Goal: Transaction & Acquisition: Purchase product/service

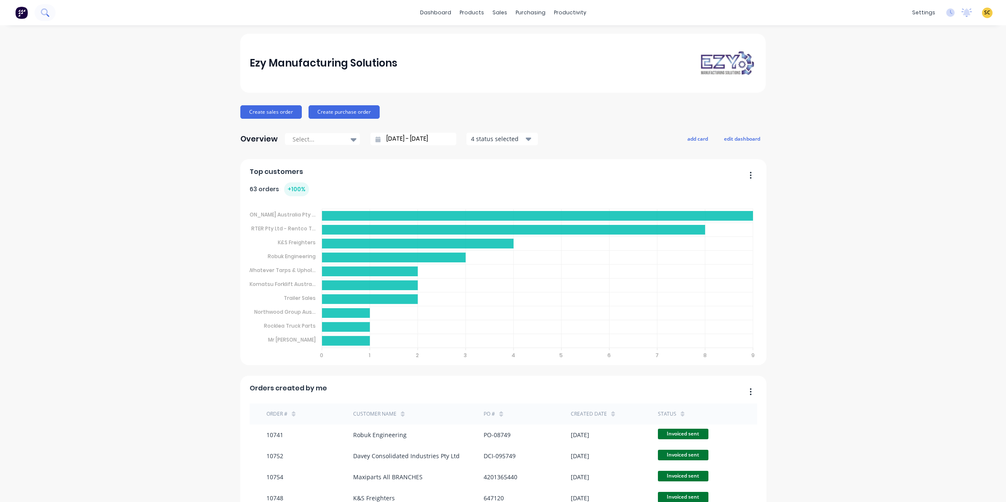
click at [51, 16] on button at bounding box center [45, 12] width 21 height 17
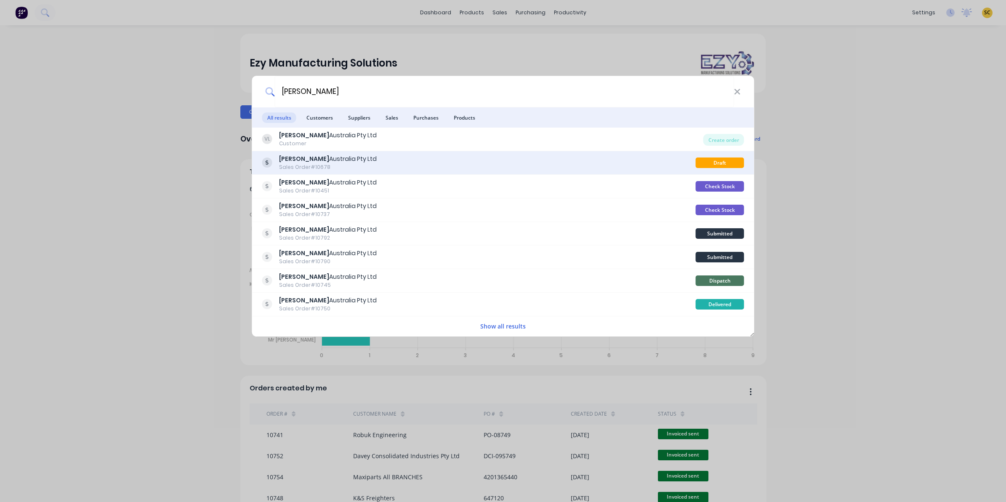
type input "vawdrey"
click at [316, 171] on div "Vawdrey Australia Pty Ltd Sales Order #10678 Draft" at bounding box center [503, 163] width 502 height 24
click at [342, 167] on div "Sales Order #10678" at bounding box center [328, 167] width 98 height 8
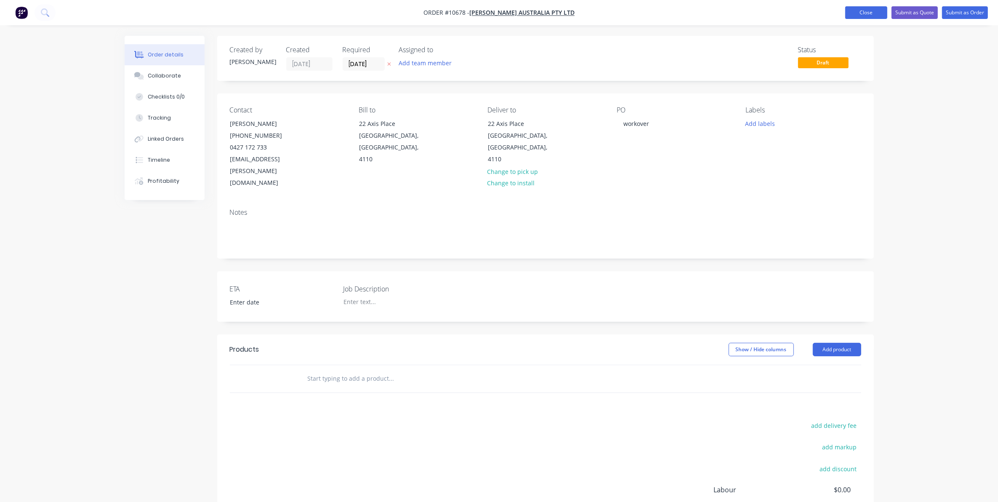
click at [866, 7] on button "Close" at bounding box center [867, 12] width 42 height 13
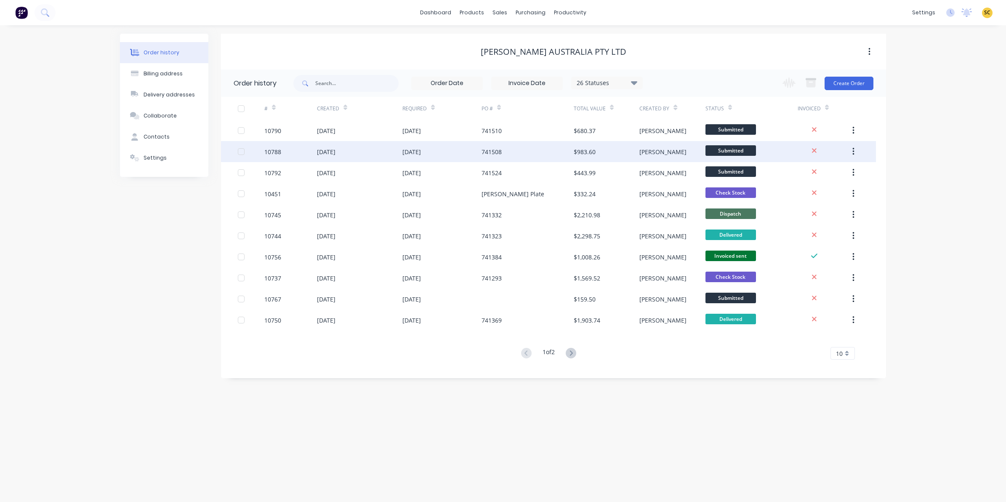
click at [495, 152] on div "741508" at bounding box center [492, 151] width 20 height 9
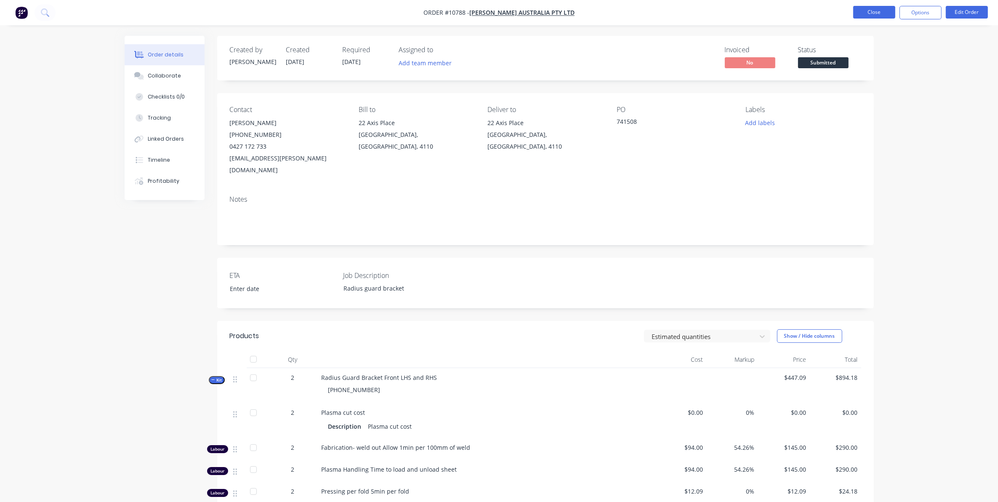
click at [884, 13] on button "Close" at bounding box center [875, 12] width 42 height 13
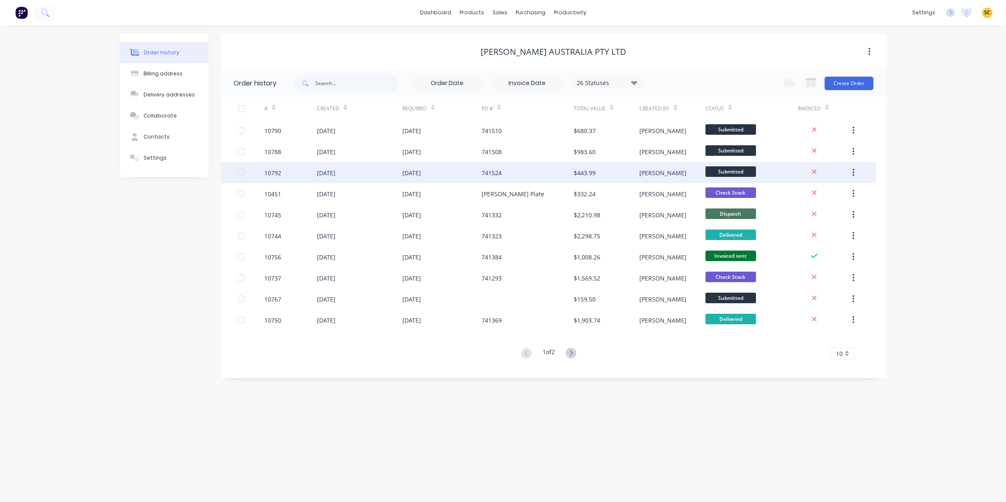
click at [414, 171] on div "24 Sep 2025" at bounding box center [412, 172] width 19 height 9
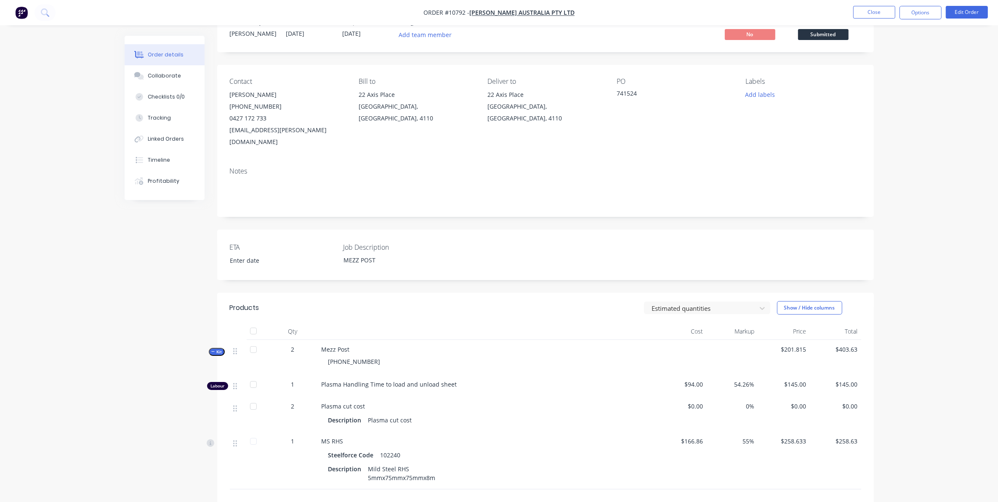
scroll to position [105, 0]
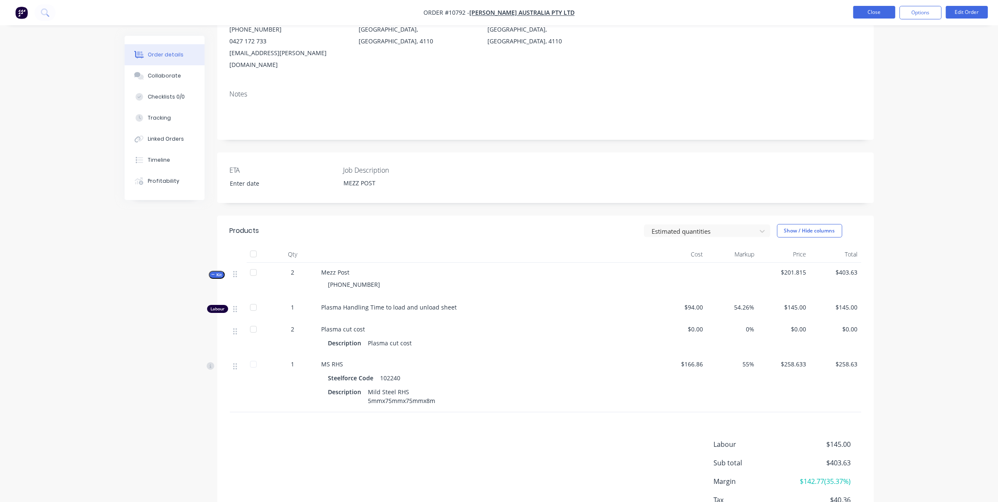
click at [862, 9] on button "Close" at bounding box center [875, 12] width 42 height 13
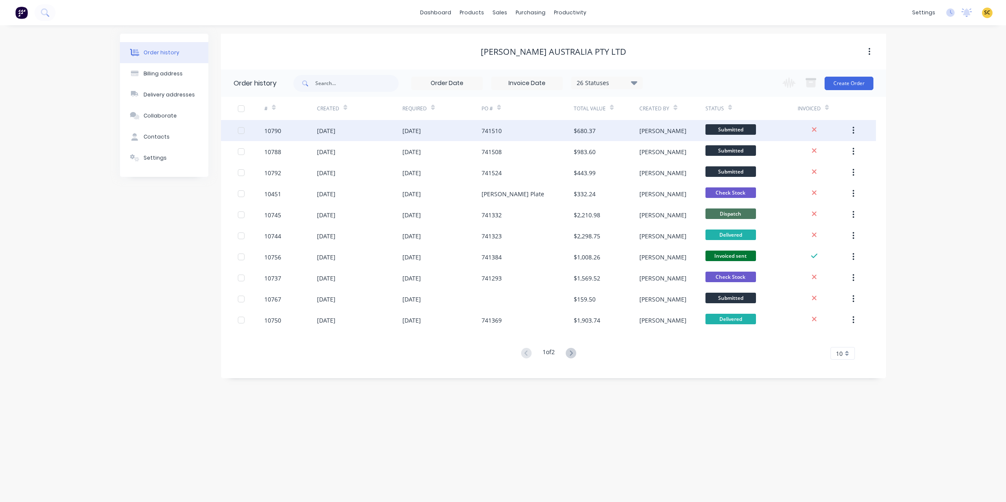
click at [425, 123] on div "23 Sep 2025" at bounding box center [442, 130] width 79 height 21
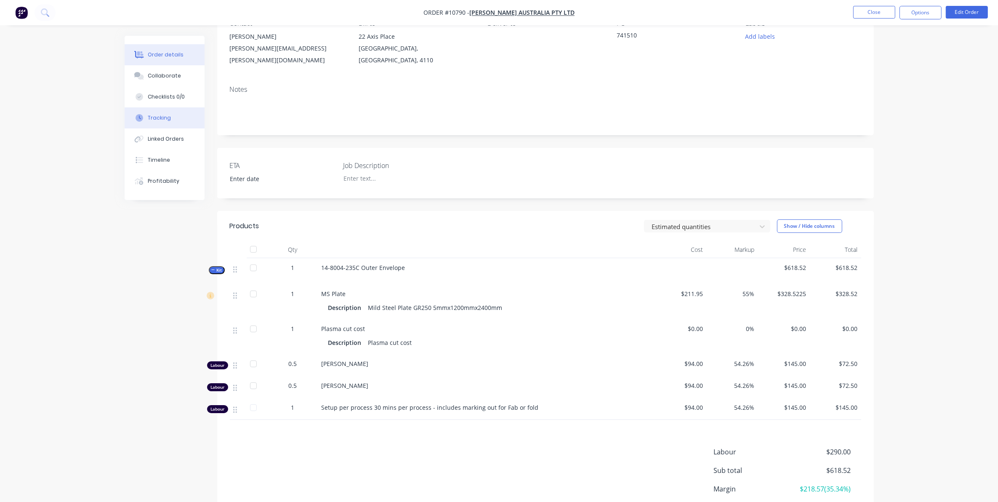
scroll to position [53, 0]
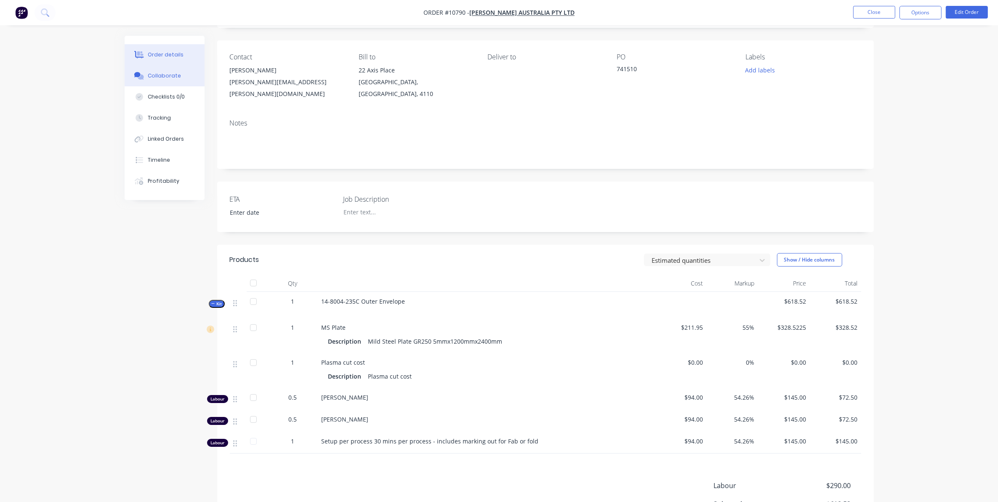
click at [162, 68] on button "Collaborate" at bounding box center [165, 75] width 80 height 21
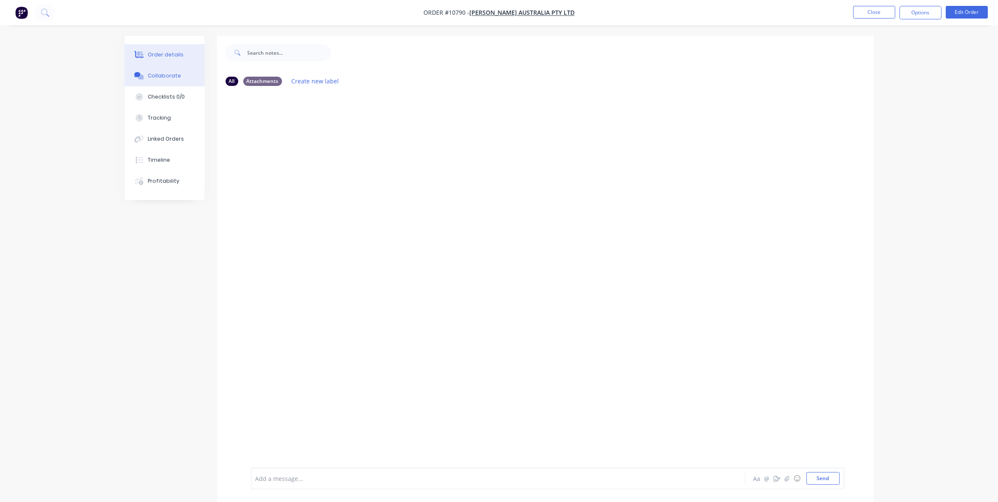
click at [178, 53] on div "Order details" at bounding box center [166, 55] width 36 height 8
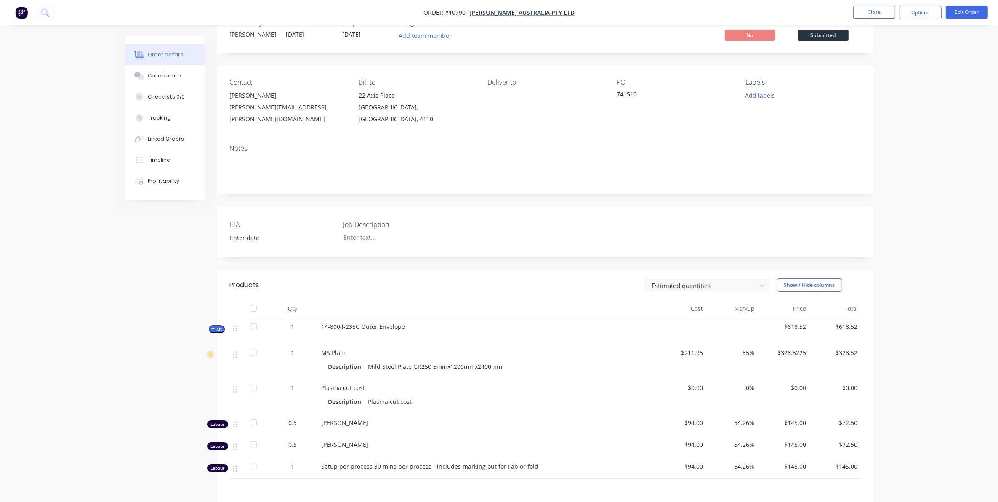
scroll to position [53, 0]
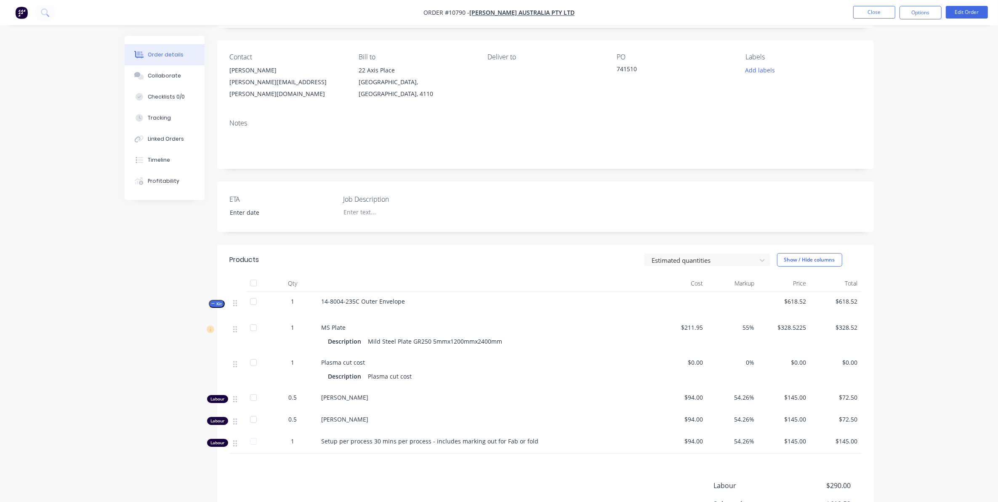
click at [104, 265] on div "Order details Collaborate Checklists 0/0 Tracking Linked Orders Timeline Profit…" at bounding box center [499, 275] width 998 height 656
click at [164, 76] on div "Collaborate" at bounding box center [164, 76] width 33 height 8
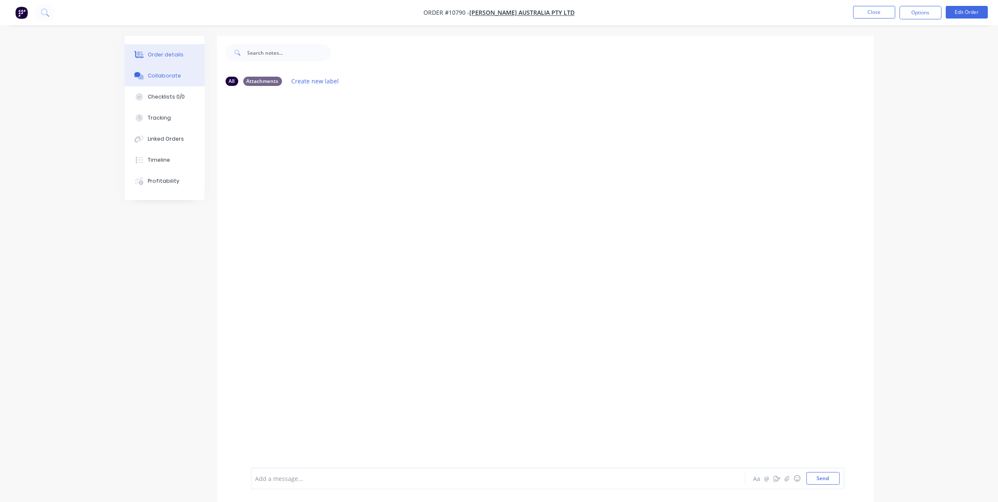
click at [159, 53] on div "Order details" at bounding box center [166, 55] width 36 height 8
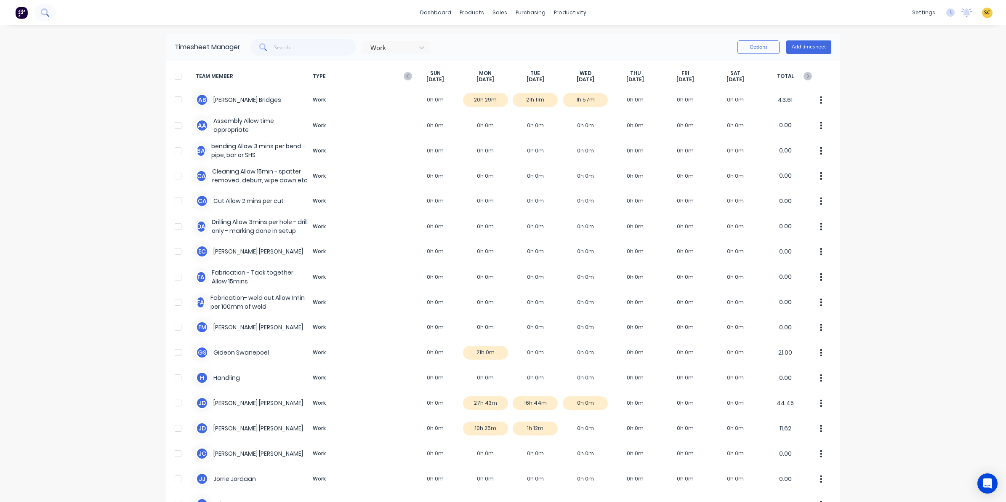
click at [48, 13] on button at bounding box center [45, 12] width 21 height 17
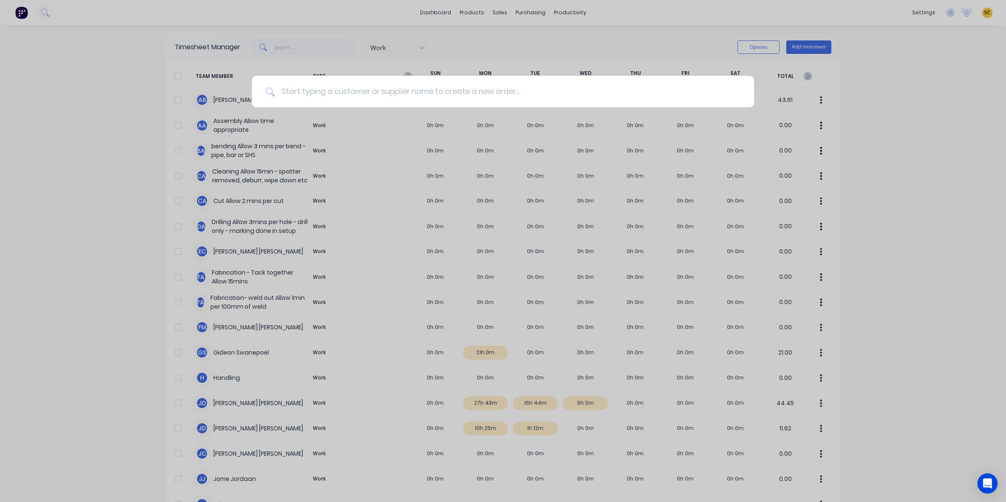
click at [315, 91] on input at bounding box center [508, 92] width 466 height 32
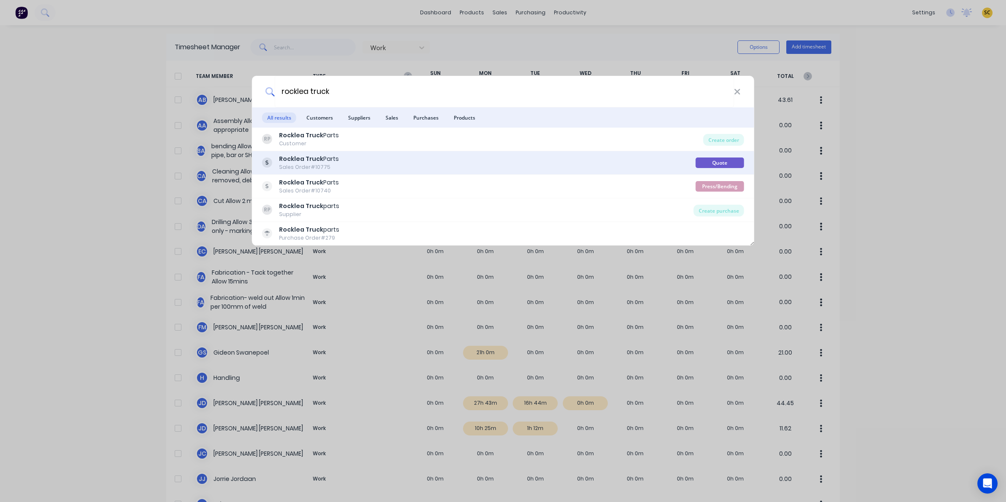
type input "rocklea truck"
click at [411, 165] on div "Rocklea Truck Parts Sales Order #10775" at bounding box center [479, 163] width 434 height 16
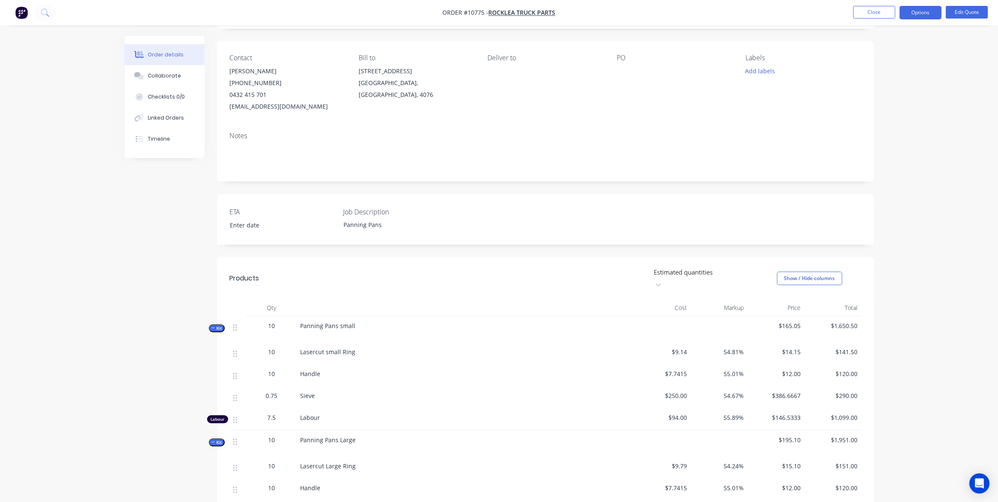
scroll to position [53, 0]
click at [217, 324] on span "Kit" at bounding box center [216, 327] width 11 height 6
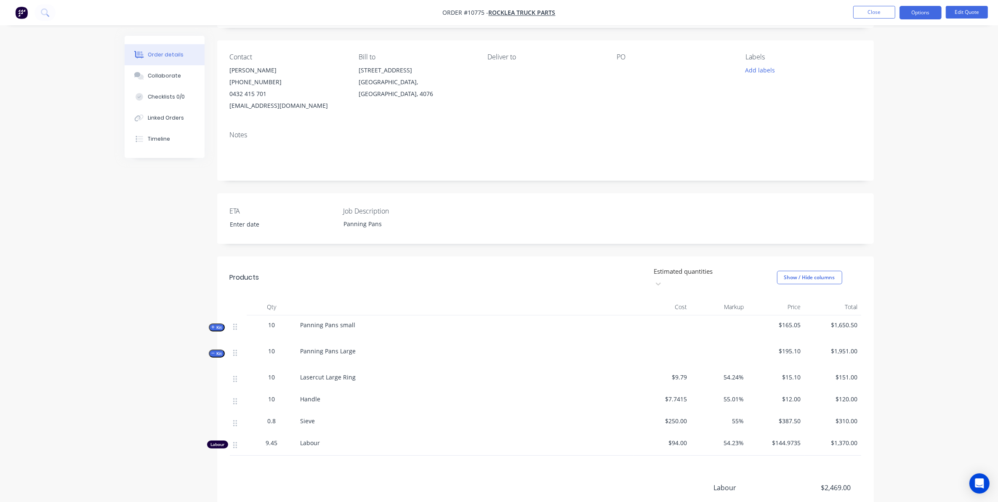
click at [221, 350] on span "Kit" at bounding box center [216, 353] width 11 height 6
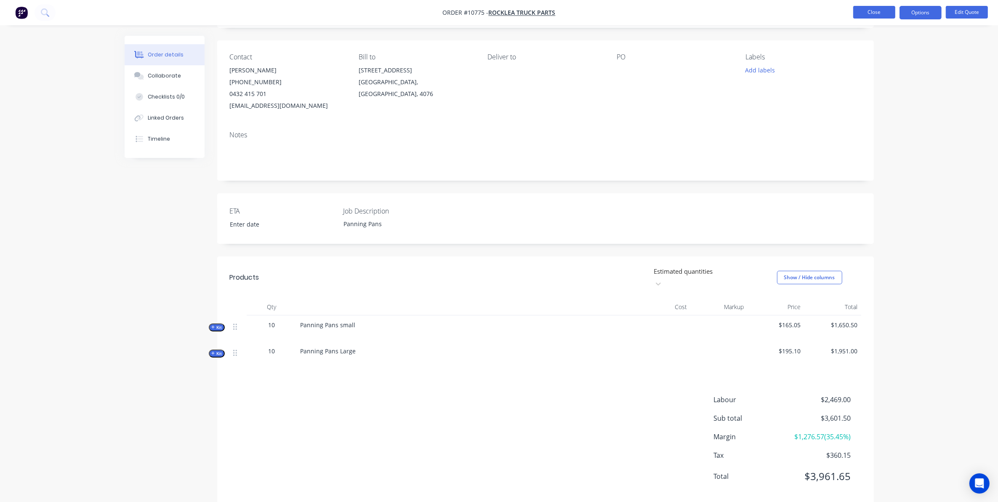
click at [875, 15] on button "Close" at bounding box center [875, 12] width 42 height 13
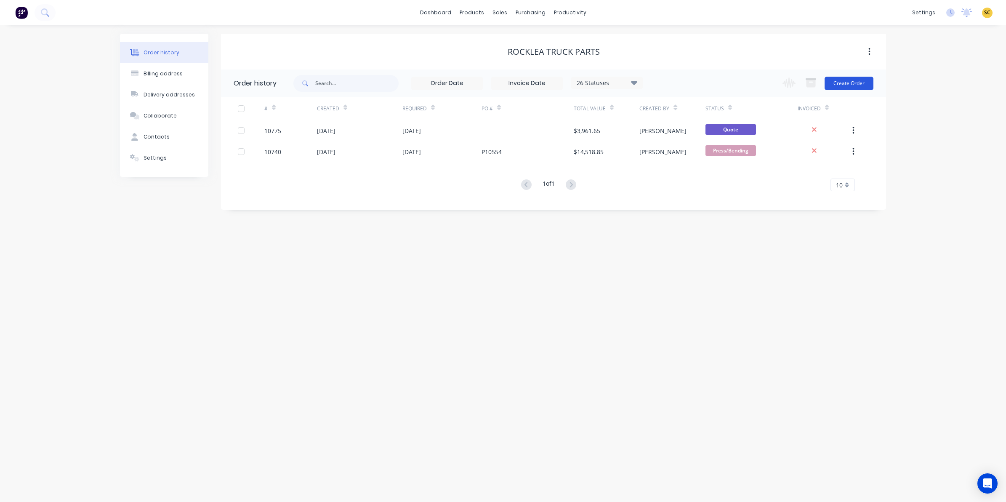
click at [858, 82] on button "Create Order" at bounding box center [849, 83] width 49 height 13
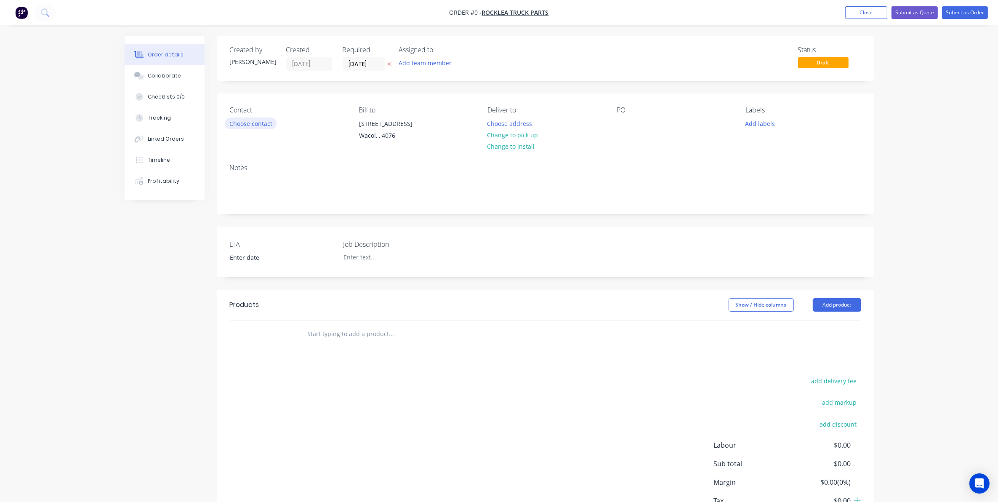
click at [234, 124] on button "Choose contact" at bounding box center [251, 122] width 52 height 11
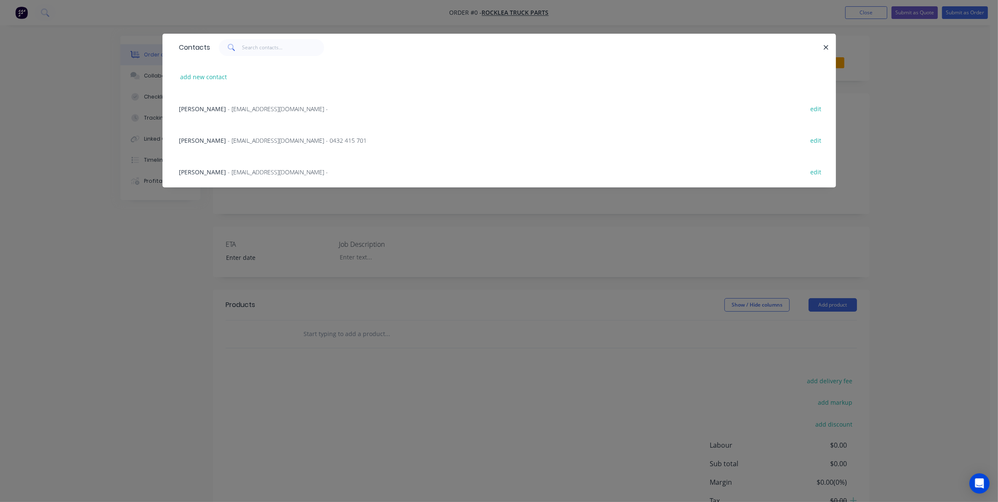
click at [228, 138] on span "- [EMAIL_ADDRESS][DOMAIN_NAME] - 0432 415 701" at bounding box center [297, 140] width 139 height 8
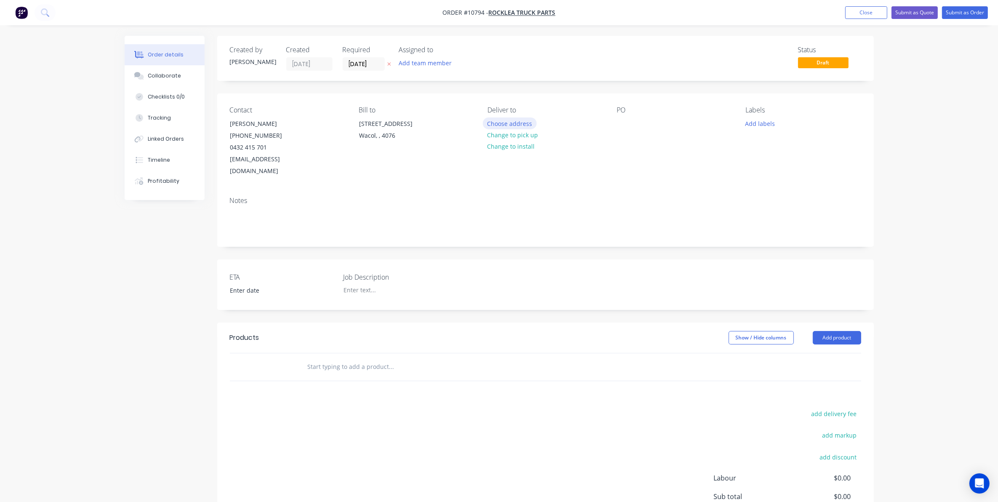
click at [502, 120] on button "Choose address" at bounding box center [510, 122] width 54 height 11
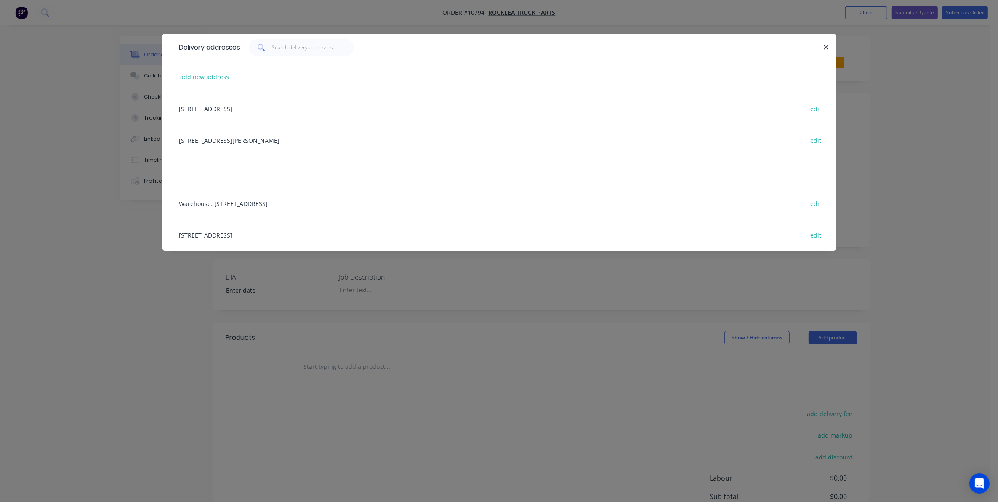
click at [260, 113] on div "[STREET_ADDRESS] edit" at bounding box center [499, 109] width 649 height 32
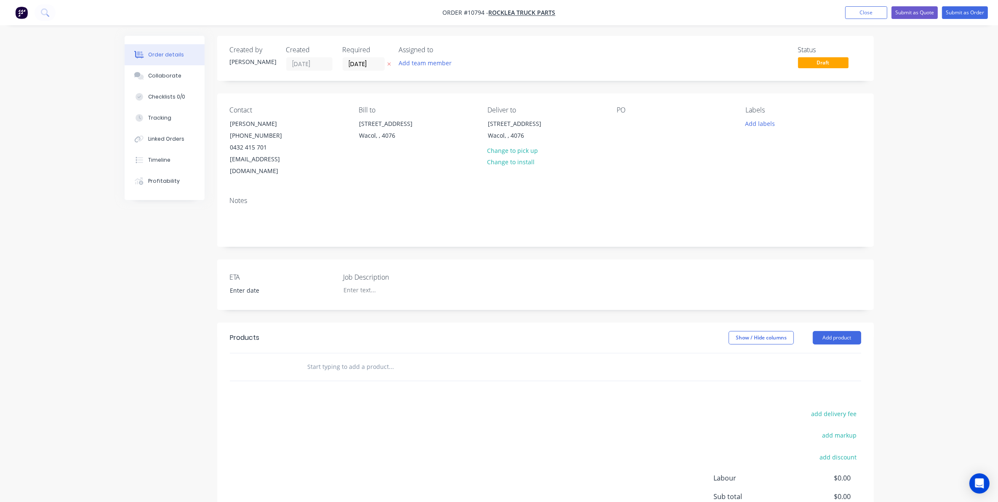
click at [604, 119] on div "Contact [PERSON_NAME] [PHONE_NUMBER] [EMAIL_ADDRESS][DOMAIN_NAME] Bill to [STRE…" at bounding box center [545, 141] width 657 height 96
click at [620, 122] on div at bounding box center [623, 123] width 13 height 12
click at [387, 359] on input "text" at bounding box center [391, 366] width 168 height 17
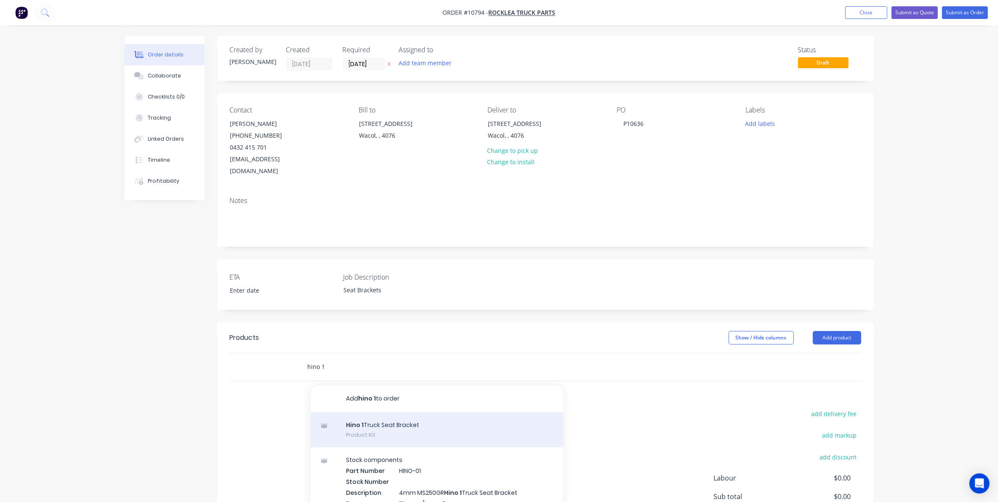
type input "hino 1"
click at [414, 412] on div "Hino 1 Truck Seat Bracket Product Kit" at bounding box center [437, 429] width 253 height 35
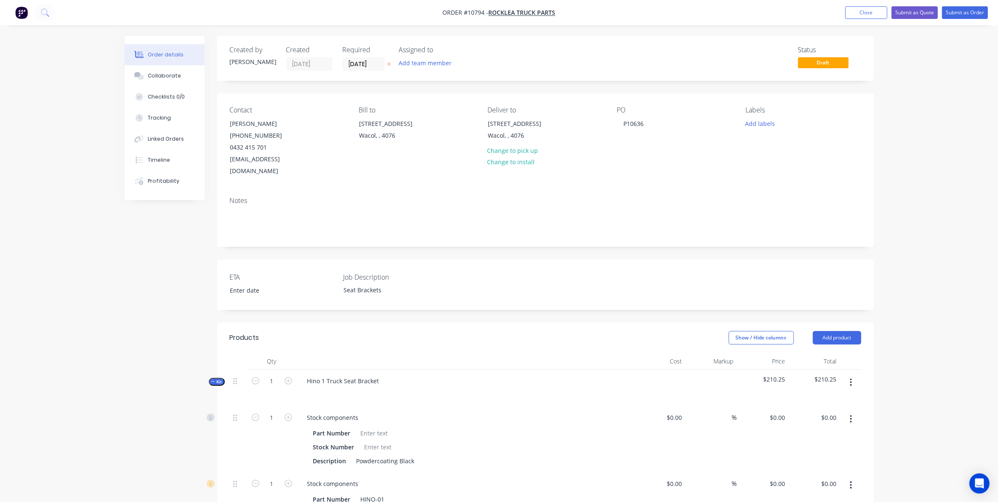
drag, startPoint x: 225, startPoint y: 375, endPoint x: 222, endPoint y: 373, distance: 4.3
click at [221, 379] on span "Kit" at bounding box center [216, 382] width 11 height 6
click at [312, 411] on input "text" at bounding box center [391, 419] width 168 height 17
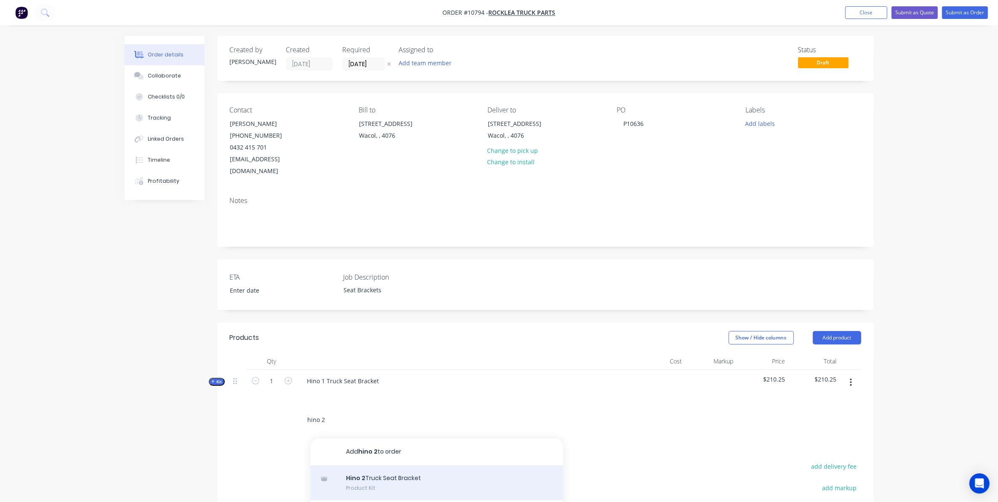
type input "hino 2"
click at [392, 465] on div "Hino 2 Truck Seat Bracket Product Kit" at bounding box center [437, 482] width 253 height 35
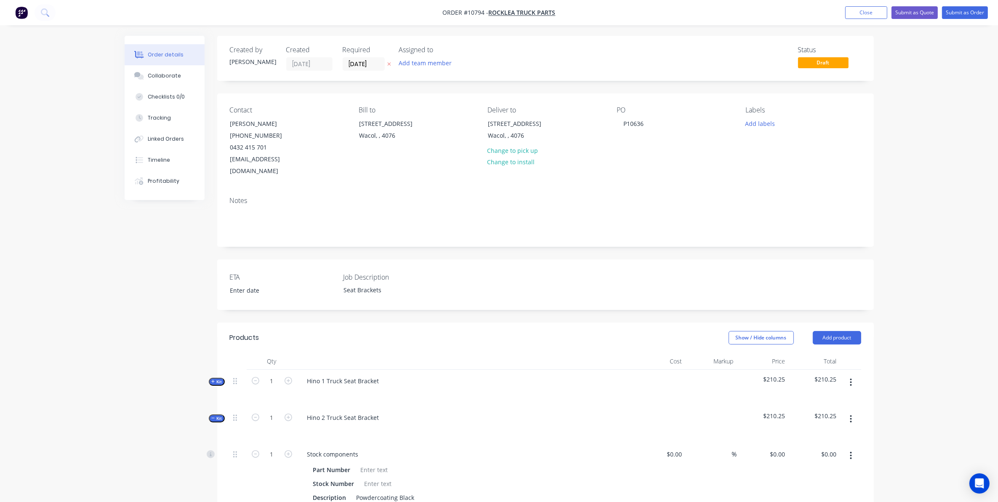
click at [221, 415] on span "Kit" at bounding box center [216, 418] width 11 height 6
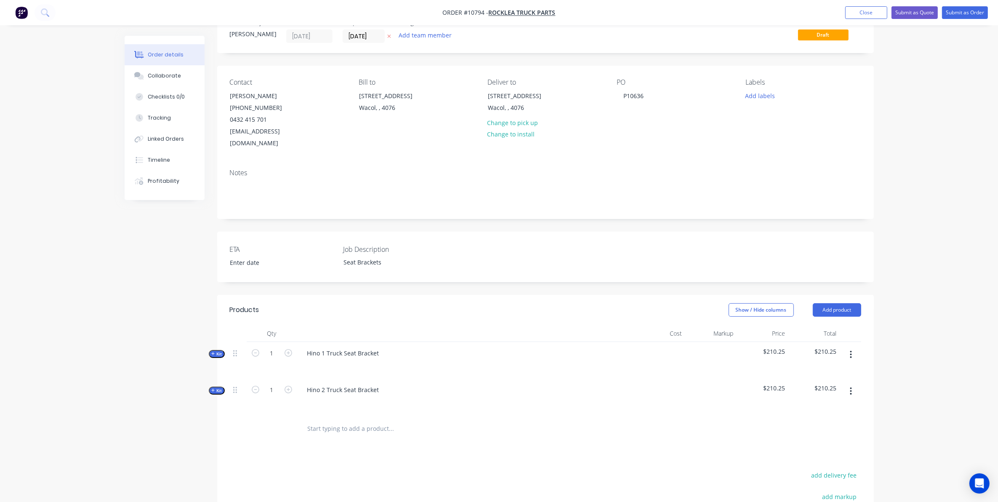
scroll to position [53, 0]
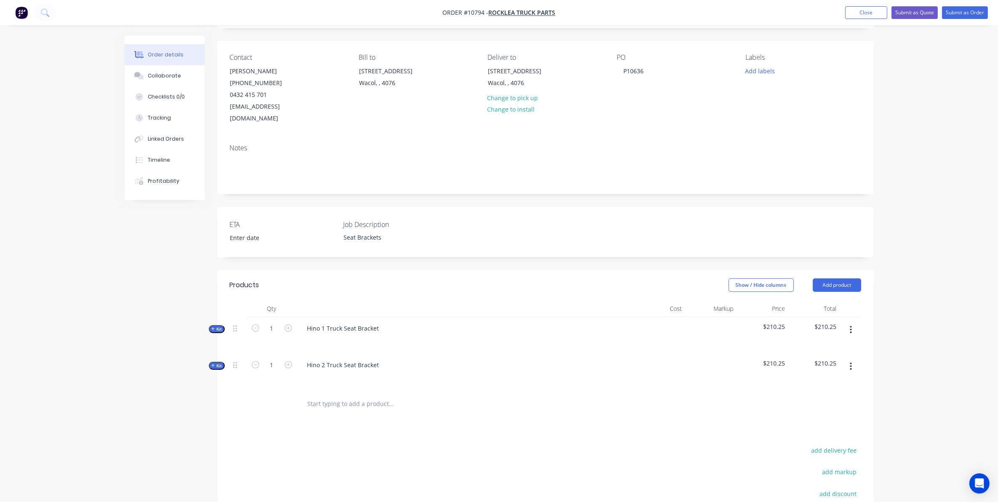
click at [319, 396] on input "text" at bounding box center [391, 403] width 168 height 17
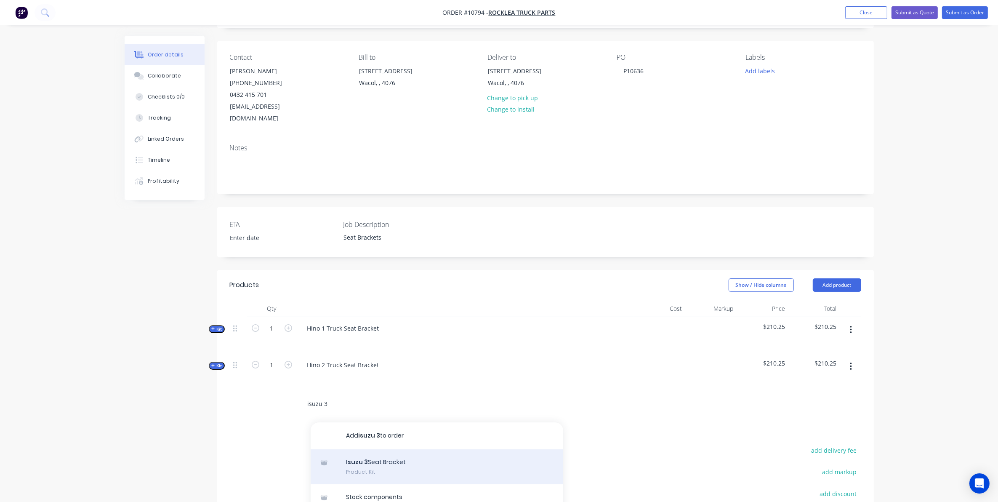
type input "isuzu 3"
click at [384, 465] on div "Isuzu 3 Seat Bracket Product Kit" at bounding box center [437, 466] width 253 height 35
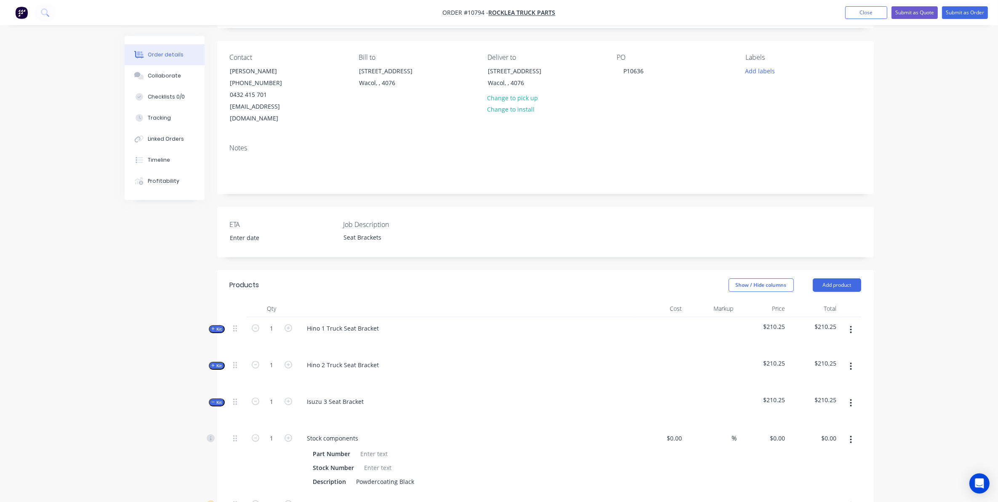
drag, startPoint x: 213, startPoint y: 391, endPoint x: 224, endPoint y: 406, distance: 18.1
click at [213, 400] on icon "button" at bounding box center [213, 402] width 4 height 4
click at [333, 432] on input "text" at bounding box center [391, 440] width 168 height 17
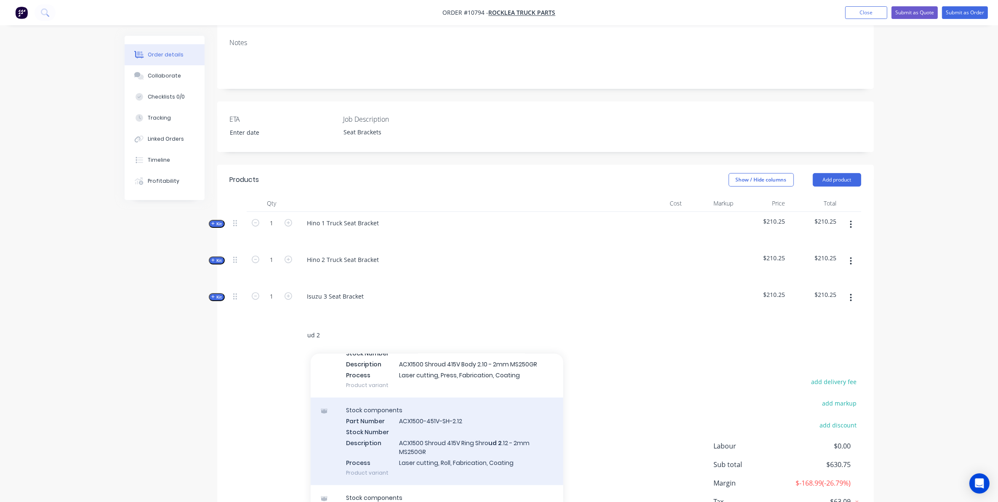
scroll to position [579, 0]
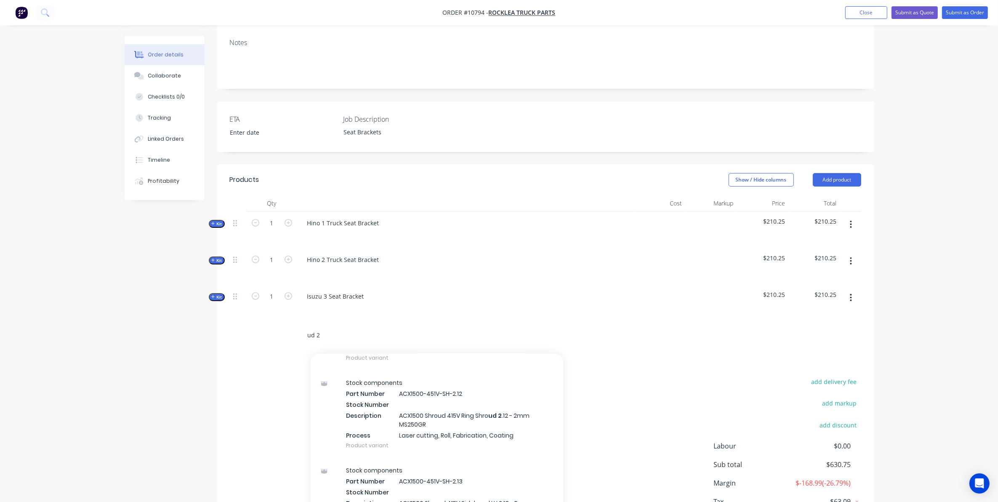
drag, startPoint x: 329, startPoint y: 321, endPoint x: 196, endPoint y: 329, distance: 132.9
click at [196, 329] on div "Created by [PERSON_NAME] Created [DATE] Required [DATE] Assigned to Add team me…" at bounding box center [500, 221] width 750 height 686
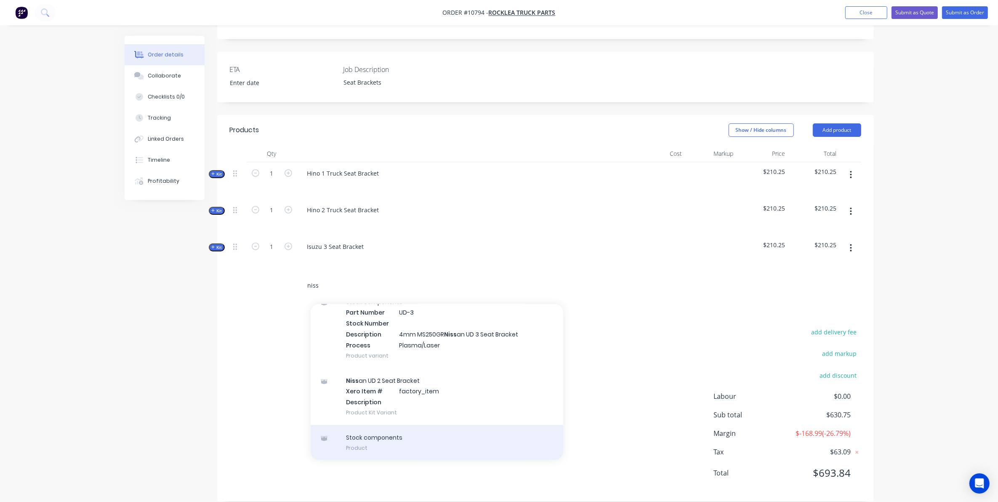
scroll to position [208, 0]
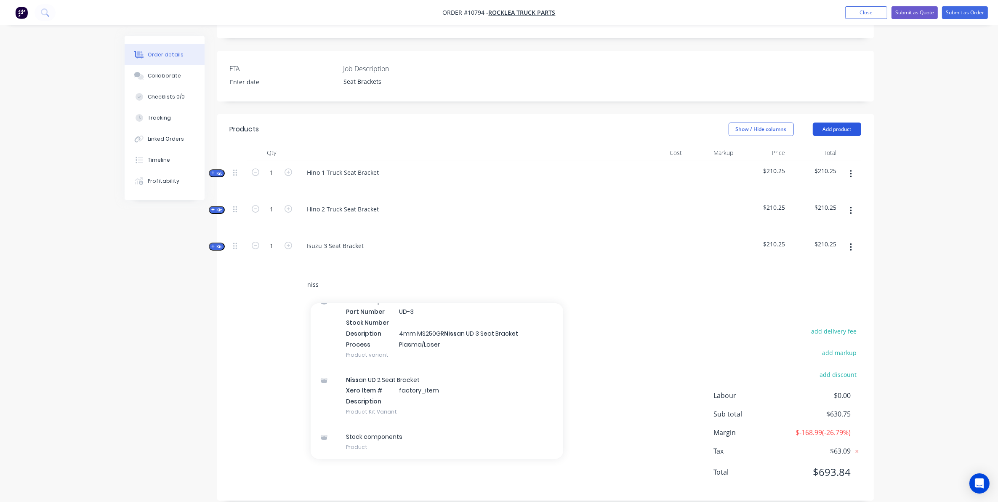
type input "niss"
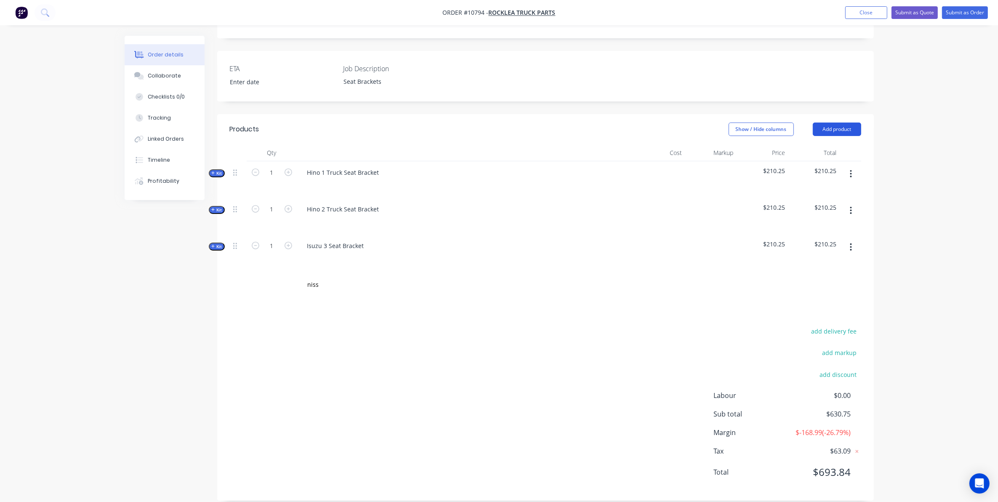
click at [845, 123] on button "Add product" at bounding box center [837, 129] width 48 height 13
click at [841, 144] on div "Product catalogue" at bounding box center [821, 150] width 65 height 12
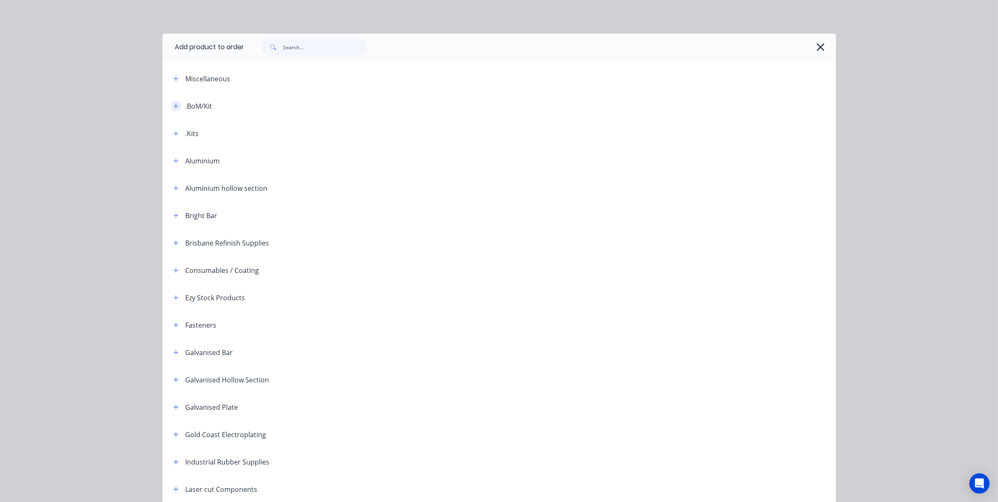
click at [174, 107] on icon "button" at bounding box center [176, 106] width 5 height 6
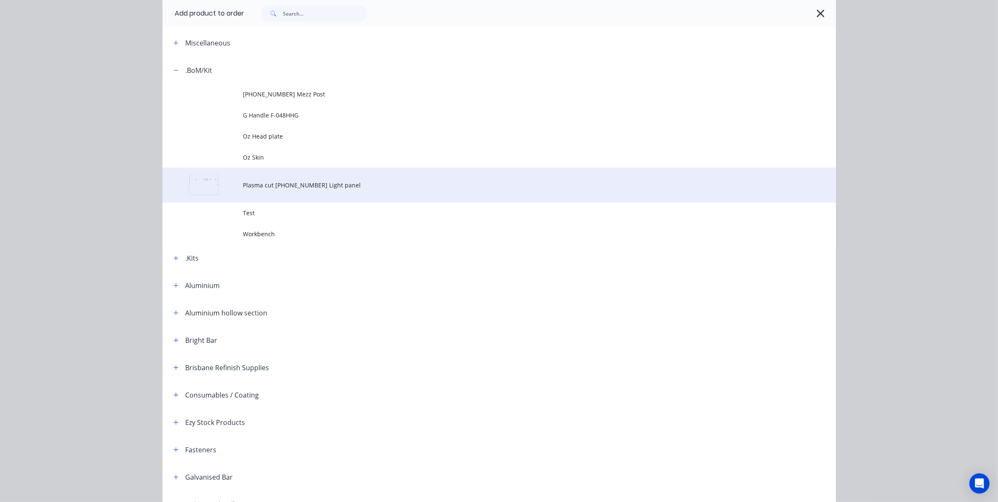
scroll to position [53, 0]
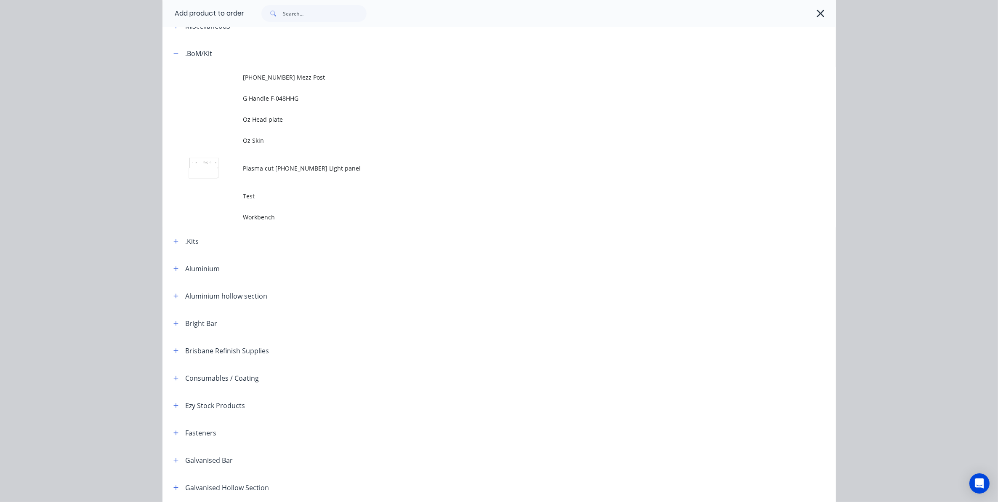
click at [171, 399] on header "Ezy Stock Products" at bounding box center [500, 405] width 674 height 27
click at [174, 403] on icon "button" at bounding box center [176, 406] width 5 height 6
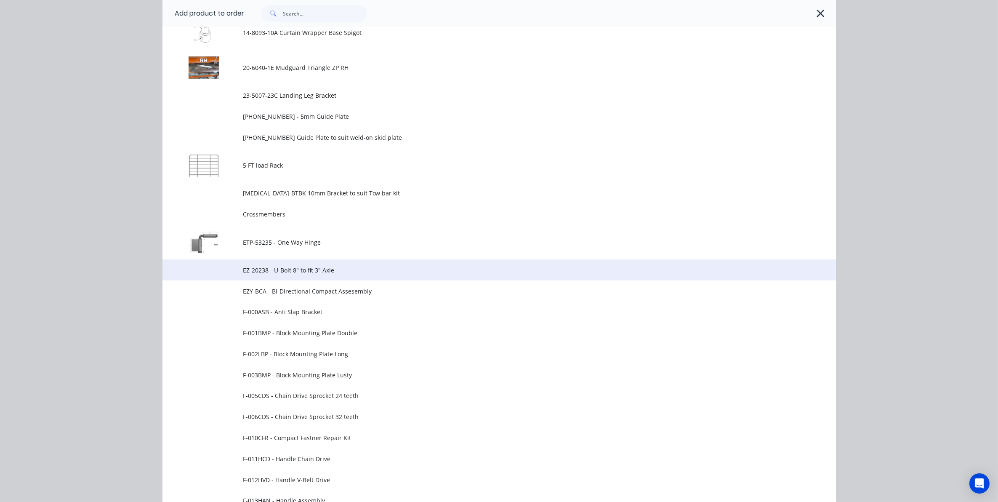
scroll to position [351, 0]
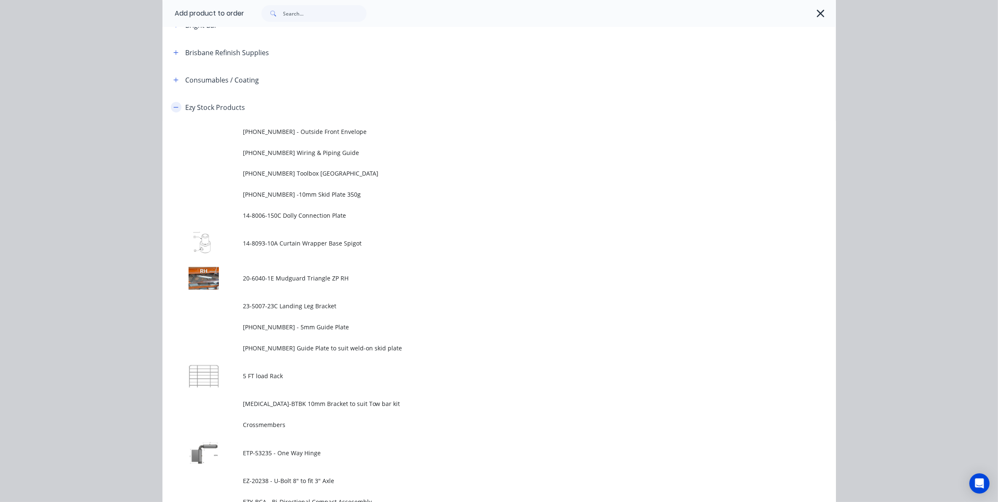
click at [174, 104] on icon "button" at bounding box center [176, 107] width 5 height 6
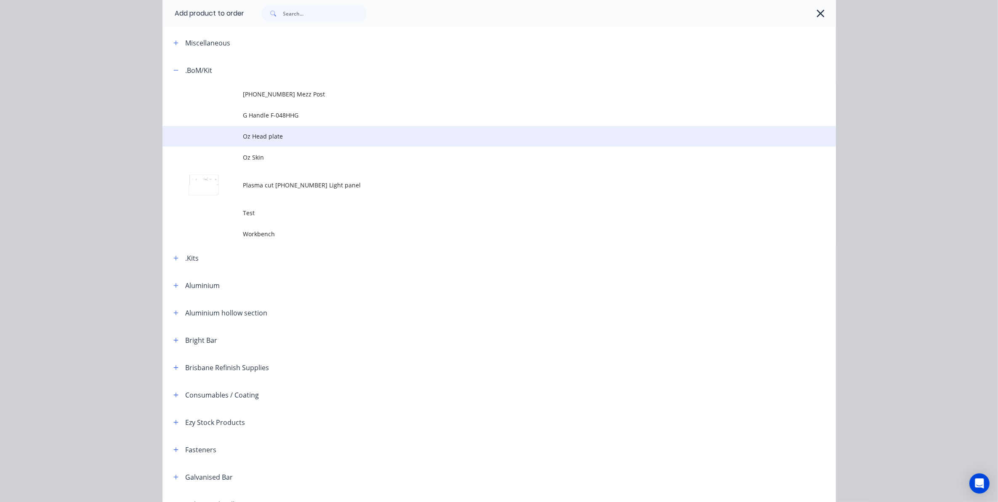
scroll to position [35, 0]
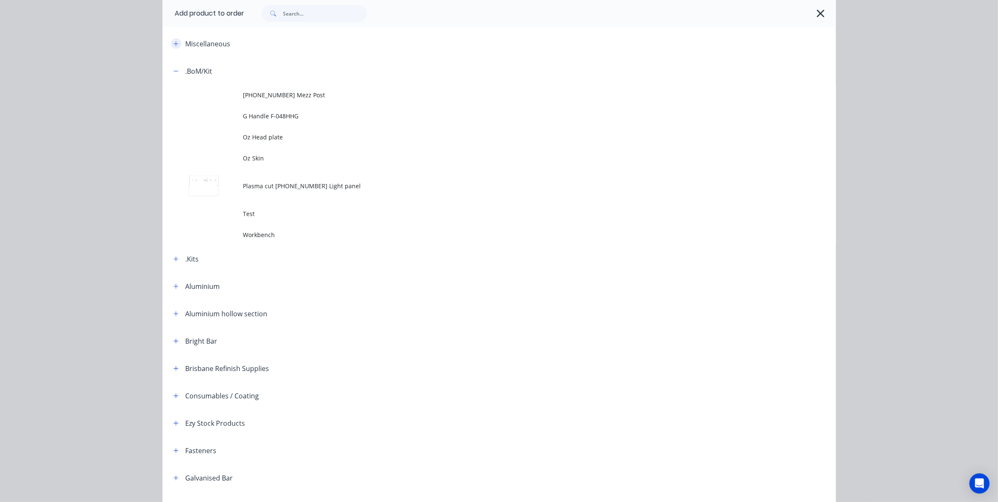
click at [171, 43] on button "button" at bounding box center [176, 43] width 11 height 11
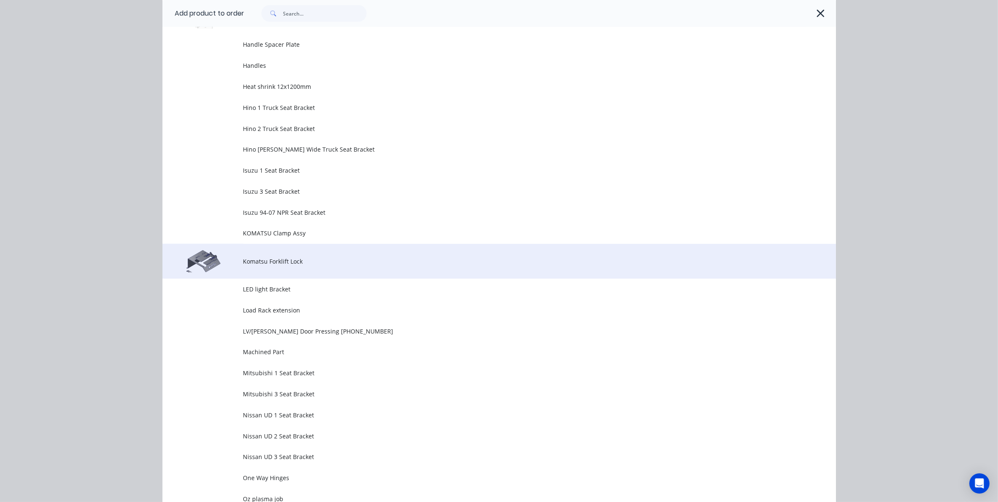
scroll to position [1246, 0]
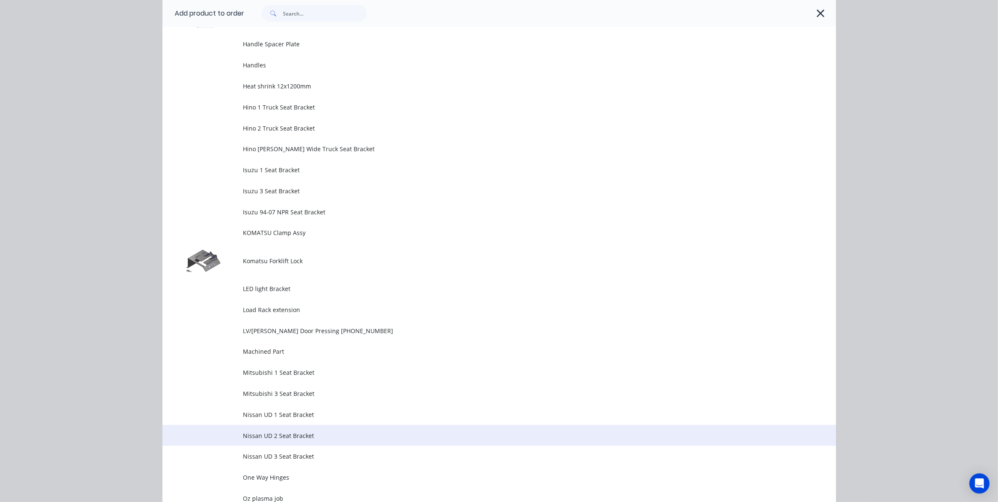
click at [302, 436] on span "Nissan UD 2 Seat Bracket" at bounding box center [480, 435] width 474 height 9
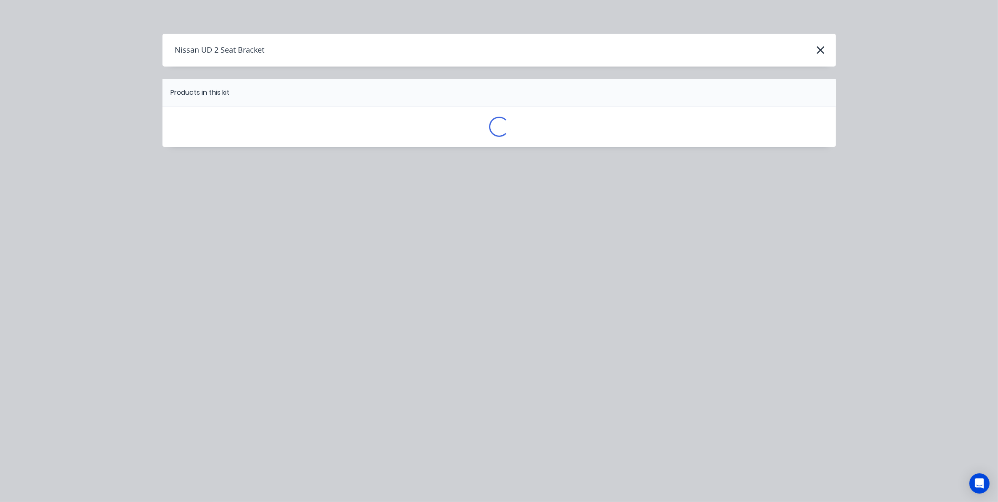
scroll to position [0, 0]
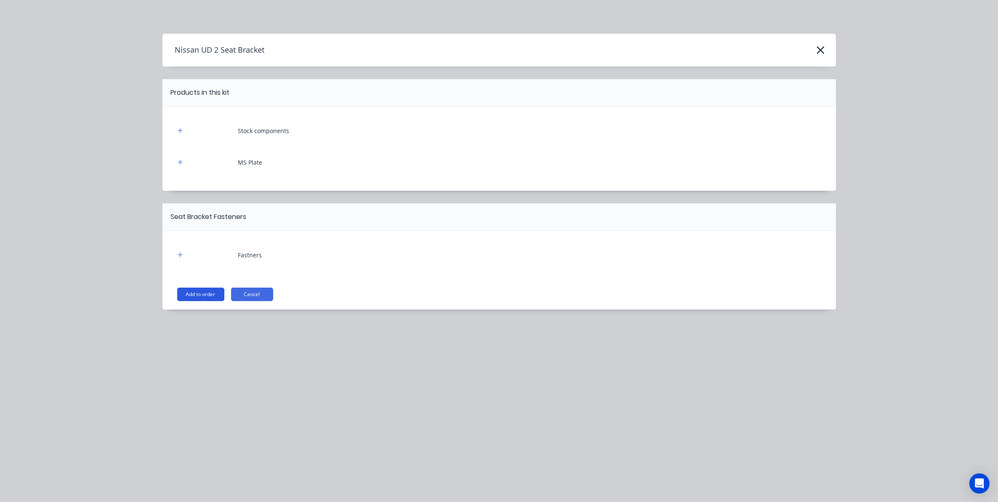
click at [194, 291] on button "Add to order" at bounding box center [200, 294] width 47 height 13
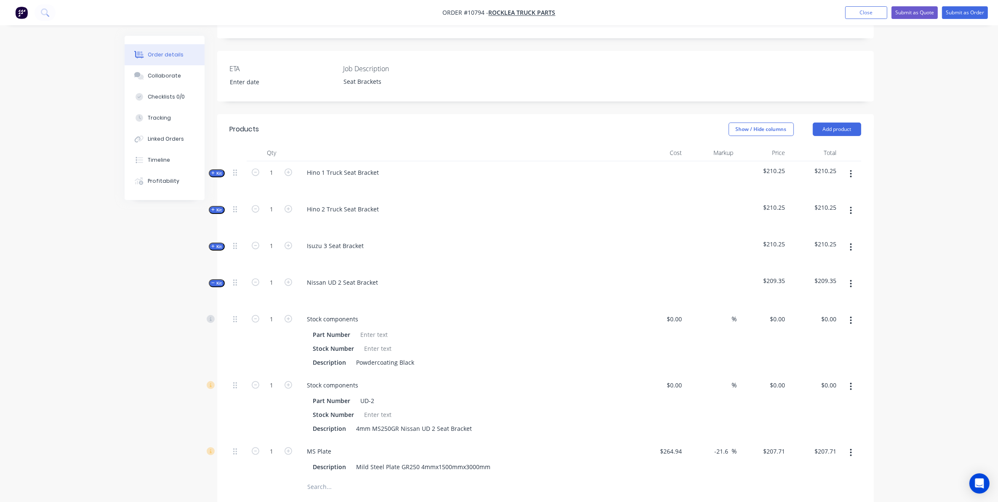
click at [217, 280] on span "Kit" at bounding box center [216, 283] width 11 height 6
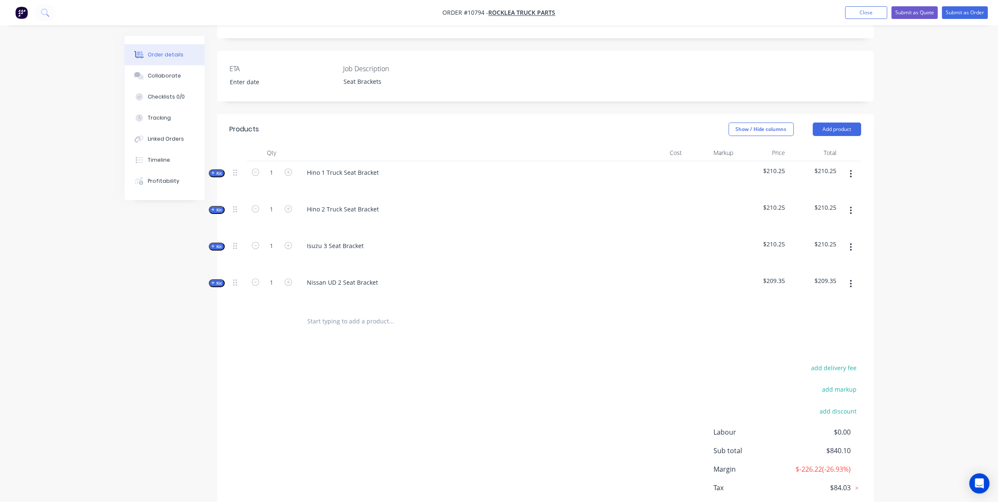
click at [314, 314] on input "text" at bounding box center [391, 321] width 168 height 17
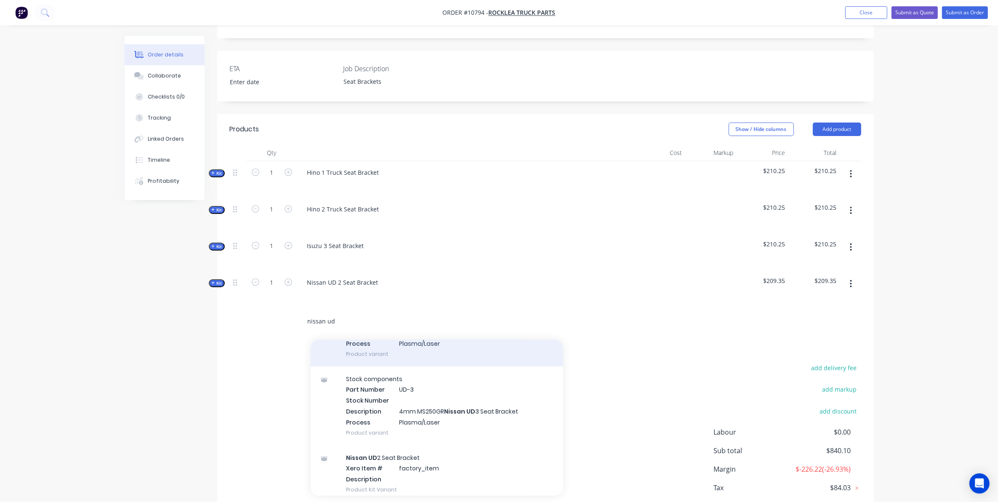
scroll to position [199, 0]
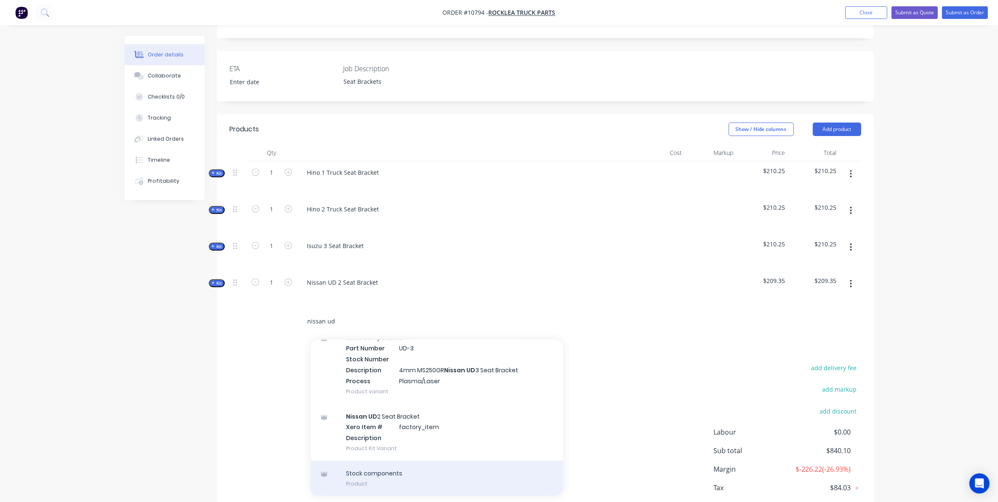
type input "nissan ud"
click at [369, 466] on div "Stock components Product" at bounding box center [437, 478] width 253 height 35
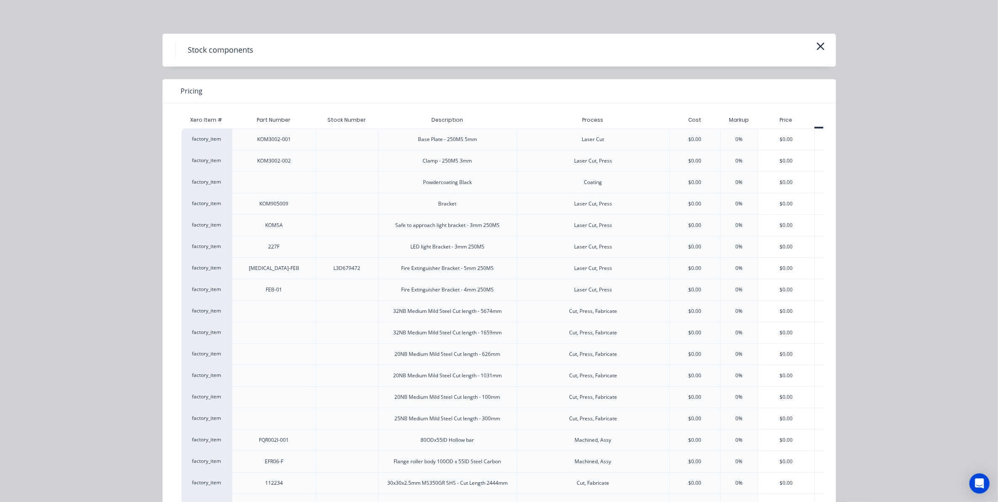
click at [817, 49] on icon "button" at bounding box center [821, 47] width 8 height 8
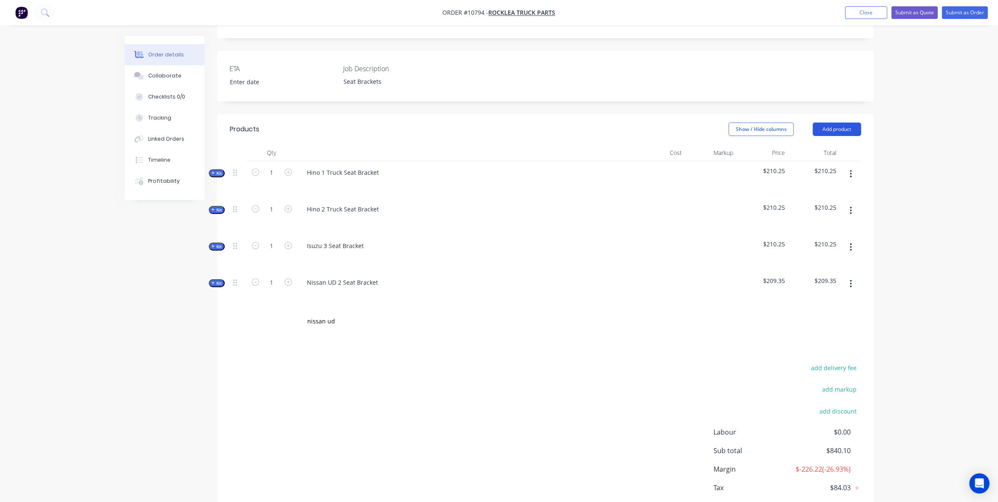
click at [841, 123] on button "Add product" at bounding box center [837, 129] width 48 height 13
click at [805, 144] on div "Product catalogue" at bounding box center [821, 150] width 65 height 12
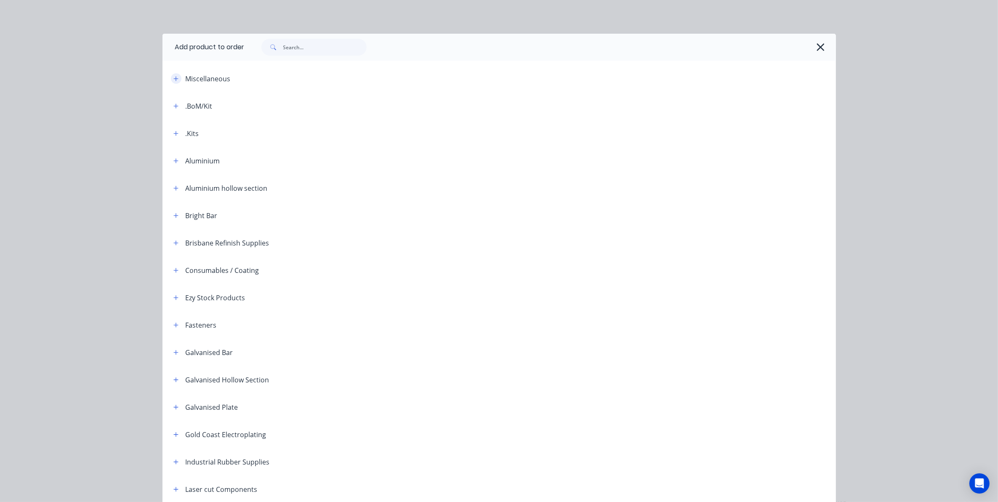
click at [174, 79] on icon "button" at bounding box center [176, 79] width 5 height 6
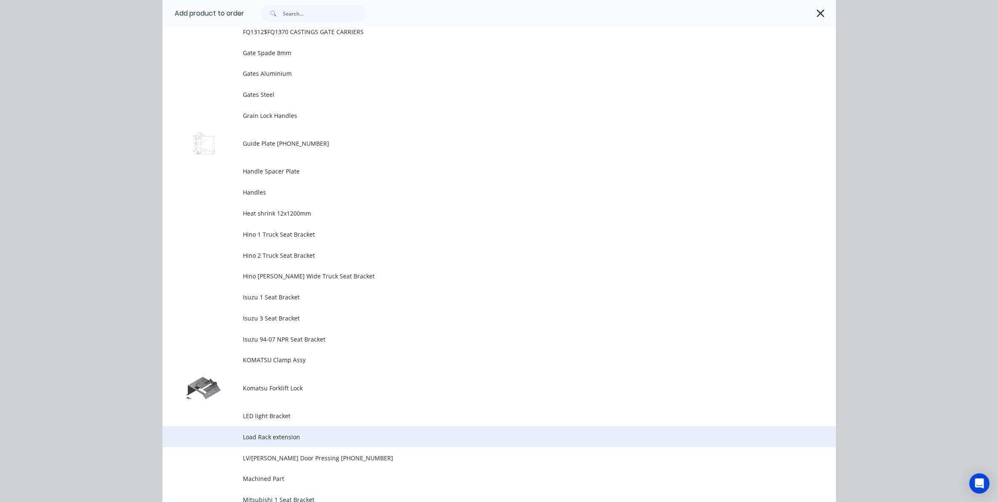
scroll to position [1263, 0]
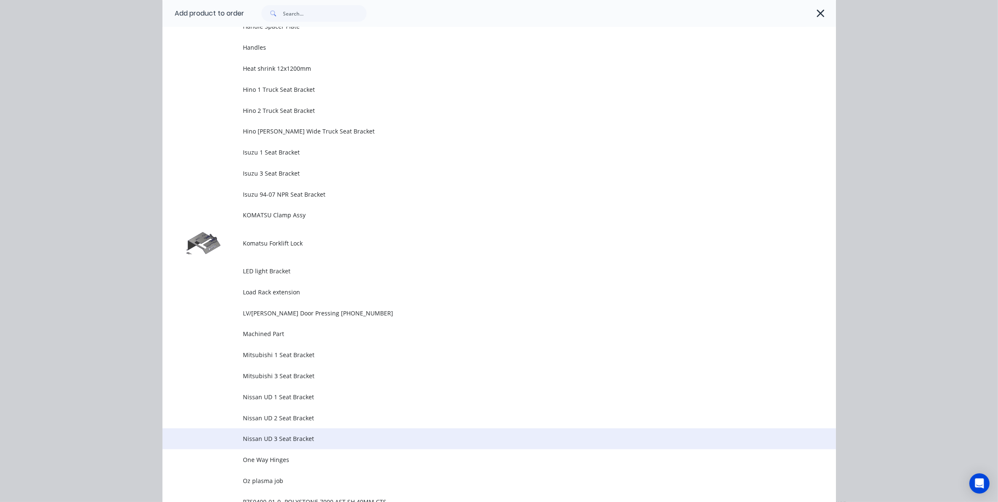
click at [285, 439] on span "Nissan UD 3 Seat Bracket" at bounding box center [480, 438] width 474 height 9
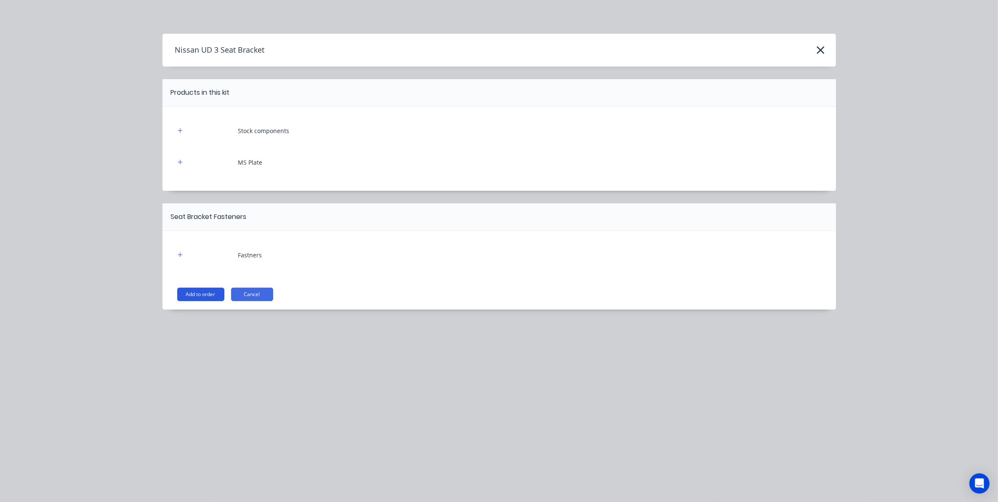
click at [201, 295] on button "Add to order" at bounding box center [200, 294] width 47 height 13
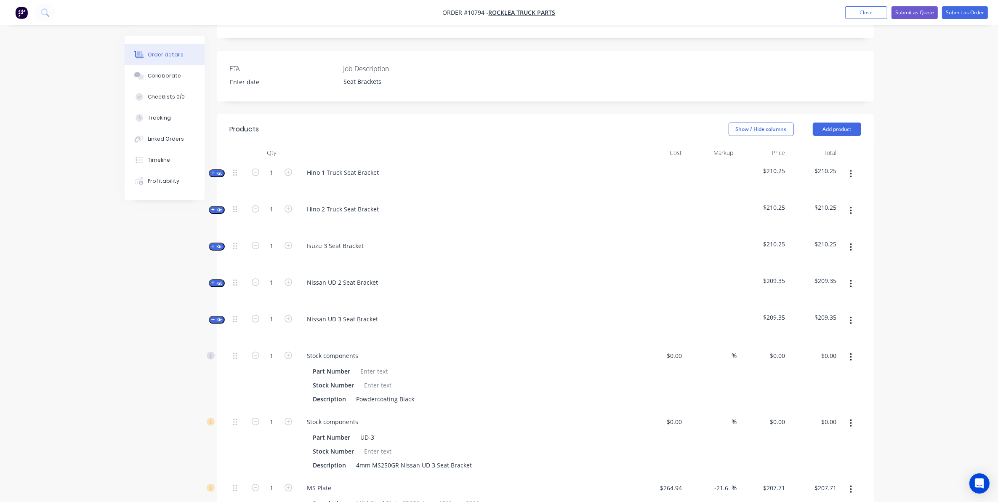
click at [222, 317] on span "Kit" at bounding box center [216, 320] width 11 height 6
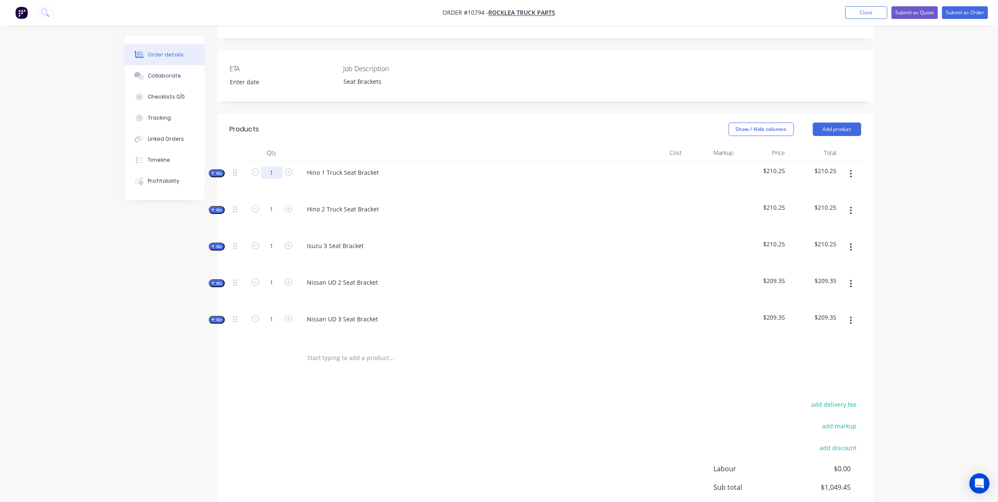
click at [272, 166] on input "1" at bounding box center [272, 172] width 22 height 13
type input "20"
drag, startPoint x: 275, startPoint y: 303, endPoint x: 272, endPoint y: 307, distance: 4.7
click at [275, 313] on input "1" at bounding box center [272, 319] width 22 height 13
type input "20"
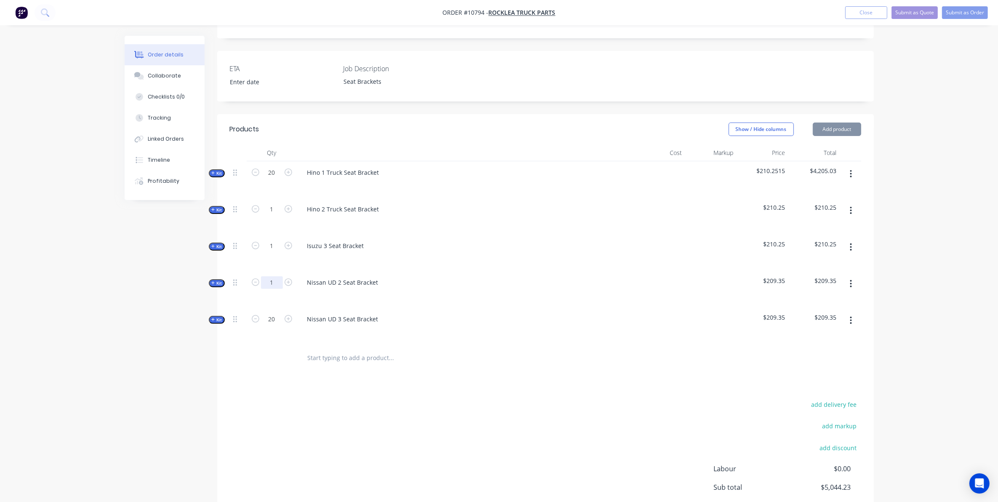
click at [273, 276] on input "1" at bounding box center [272, 282] width 22 height 13
type input "20"
click at [274, 240] on input "1" at bounding box center [272, 246] width 22 height 13
type input "20"
click at [272, 203] on input "1" at bounding box center [272, 209] width 22 height 13
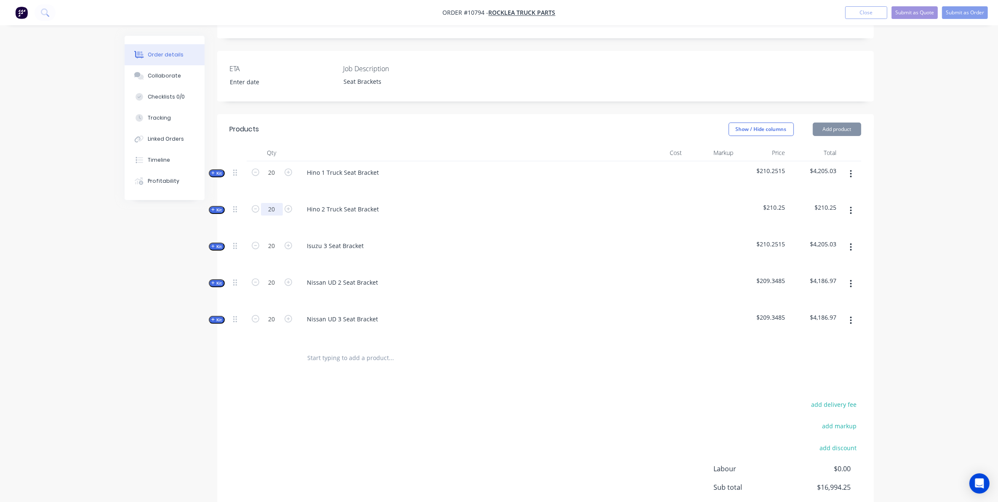
type input "20"
click at [154, 292] on div "Created by [PERSON_NAME] Created [DATE] Required [DATE] Assigned to Add team me…" at bounding box center [500, 206] width 750 height 759
drag, startPoint x: 329, startPoint y: 176, endPoint x: 322, endPoint y: 171, distance: 8.8
click at [329, 179] on div at bounding box center [466, 185] width 330 height 12
click at [316, 179] on div at bounding box center [313, 185] width 13 height 12
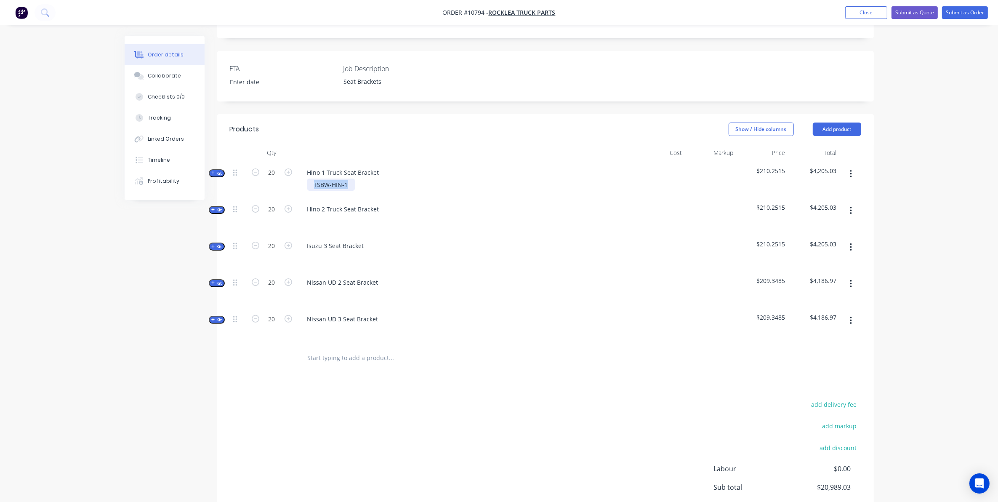
drag, startPoint x: 347, startPoint y: 168, endPoint x: 298, endPoint y: 170, distance: 49.3
click at [302, 179] on div "TSBW-HIN-1" at bounding box center [466, 185] width 330 height 12
copy div "TSBW-HIN-1"
click at [325, 215] on div at bounding box center [466, 221] width 330 height 12
click at [322, 215] on div at bounding box center [466, 221] width 330 height 12
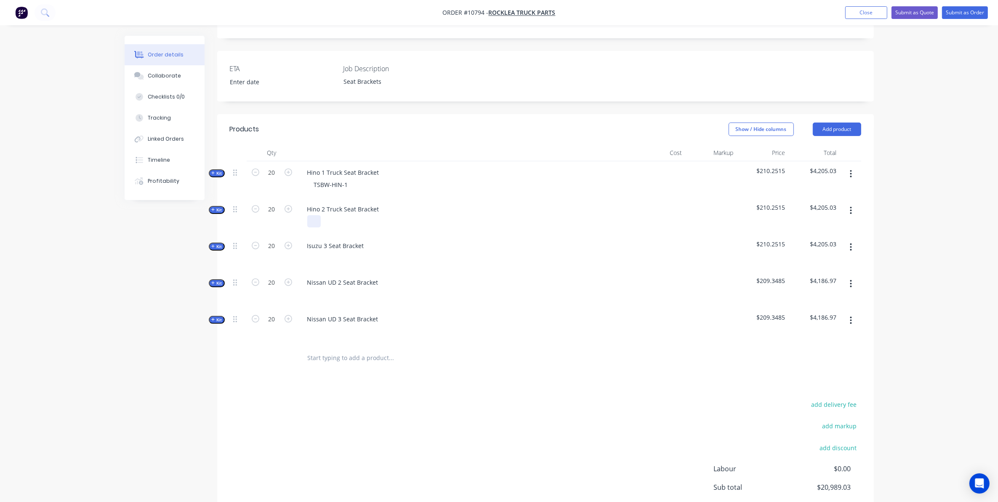
click at [315, 215] on div at bounding box center [313, 221] width 13 height 12
paste div
click at [322, 252] on div at bounding box center [466, 258] width 330 height 12
click at [317, 252] on div at bounding box center [313, 258] width 13 height 12
click at [313, 288] on div at bounding box center [313, 294] width 13 height 12
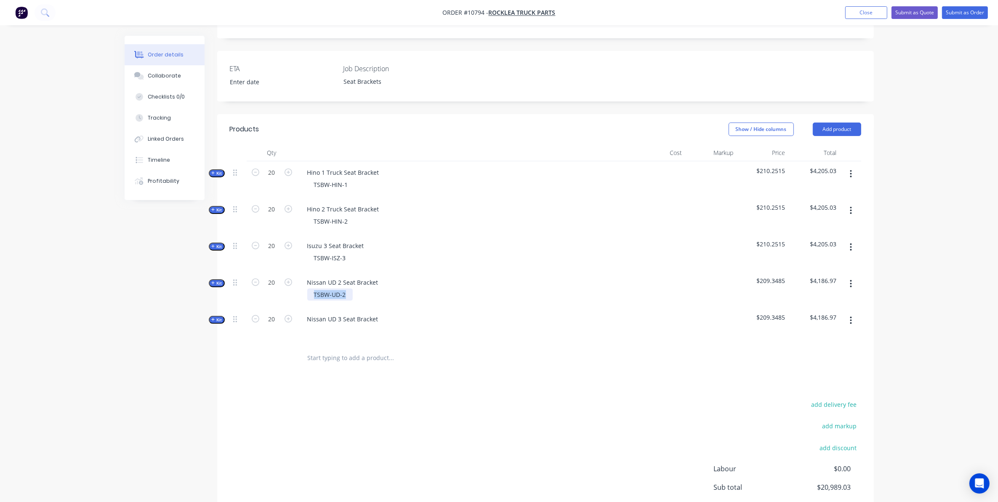
drag, startPoint x: 346, startPoint y: 284, endPoint x: 298, endPoint y: 283, distance: 47.6
click at [298, 283] on div "Nissan UD 2 Seat Bracket TSBW-UD-2" at bounding box center [465, 289] width 337 height 37
copy div "TSBW-UD-2"
drag, startPoint x: 332, startPoint y: 322, endPoint x: 324, endPoint y: 316, distance: 9.9
click at [329, 325] on div at bounding box center [466, 331] width 330 height 12
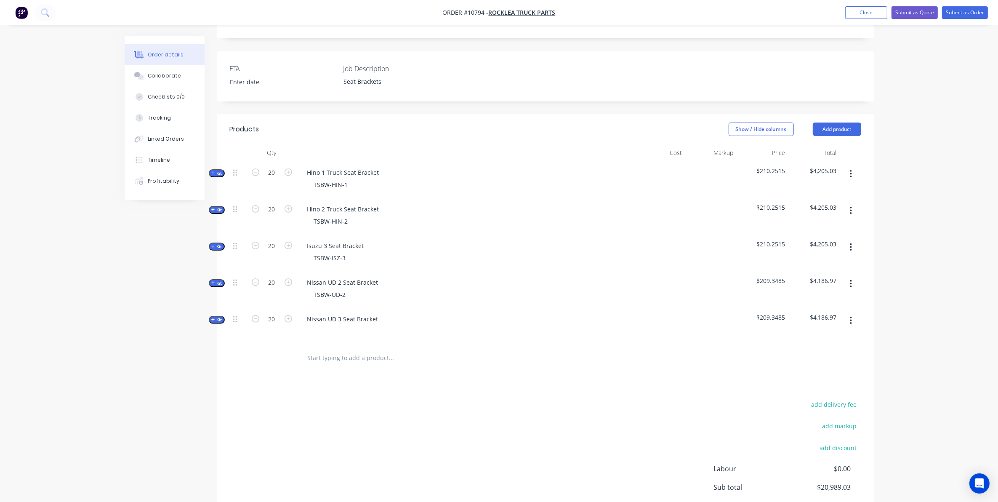
click at [323, 325] on div at bounding box center [466, 331] width 330 height 12
click at [313, 325] on div at bounding box center [313, 331] width 13 height 12
paste div
click at [312, 383] on div "Products Show / Hide columns Add product Qty Cost Markup Price Total Kit 20 Hin…" at bounding box center [545, 344] width 657 height 460
click at [236, 405] on div "add delivery fee add markup add discount Labour $0.00 Sub total $20,989.03 Marg…" at bounding box center [546, 480] width 632 height 163
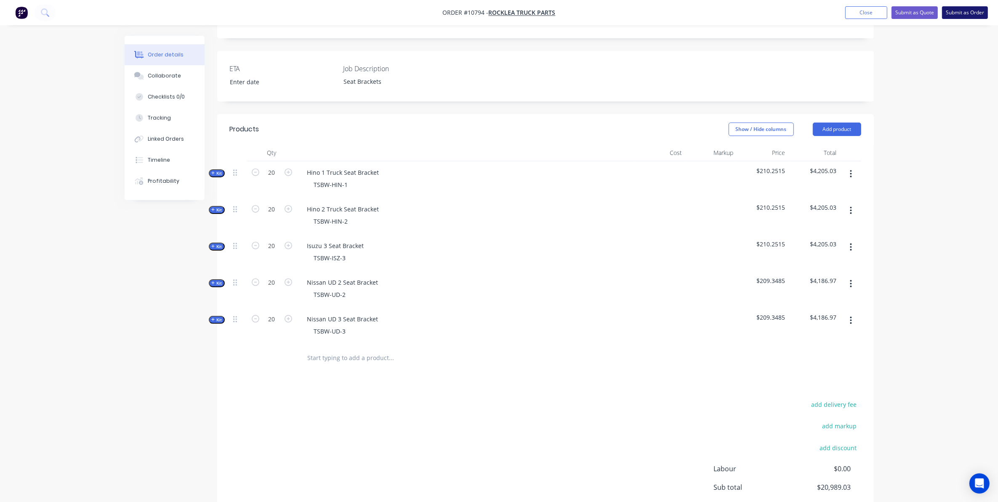
click at [956, 17] on button "Submit as Order" at bounding box center [965, 12] width 46 height 13
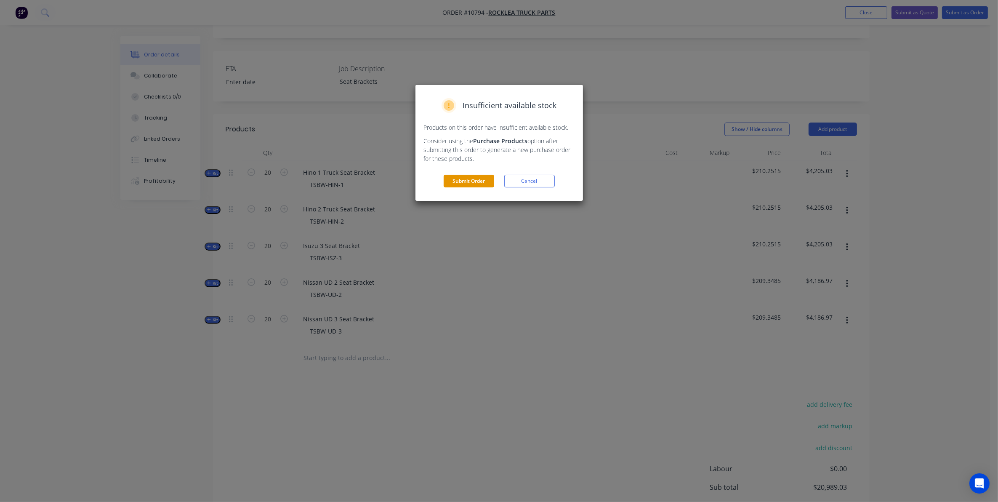
click at [456, 184] on button "Submit Order" at bounding box center [469, 181] width 51 height 13
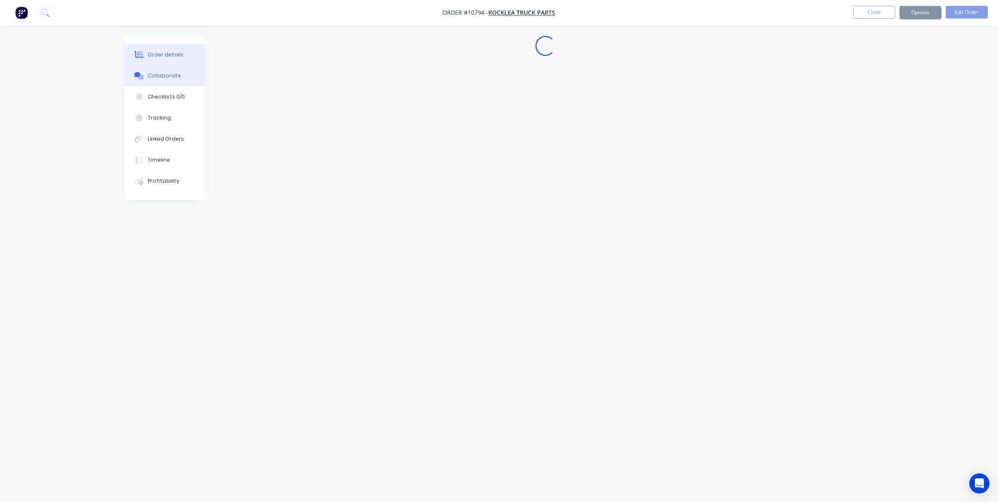
click at [167, 83] on button "Collaborate" at bounding box center [165, 75] width 80 height 21
click at [816, 476] on button "Send" at bounding box center [823, 478] width 33 height 13
click at [166, 62] on button "Order details" at bounding box center [165, 54] width 80 height 21
